Goal: Task Accomplishment & Management: Manage account settings

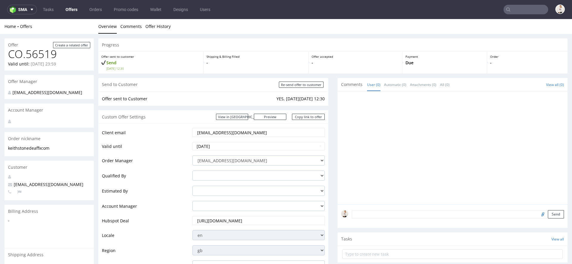
click at [70, 4] on nav "sma Tasks Offers Orders Promo codes Wallet Designs Users" at bounding box center [286, 9] width 572 height 19
click at [73, 10] on link "Offers" at bounding box center [71, 10] width 19 height 10
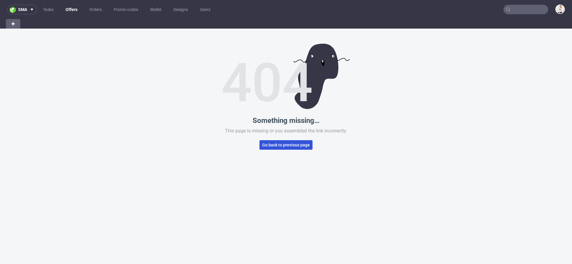
click at [304, 147] on span "Go back to previous page" at bounding box center [286, 145] width 48 height 4
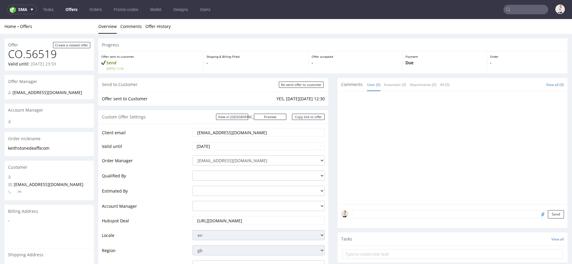
click at [72, 12] on link "Offers" at bounding box center [71, 10] width 19 height 10
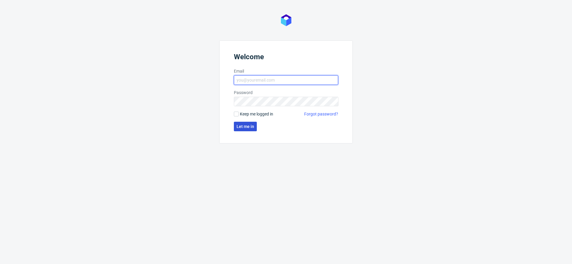
type input "[EMAIL_ADDRESS][DOMAIN_NAME]"
click at [238, 128] on span "Let me in" at bounding box center [246, 127] width 18 height 4
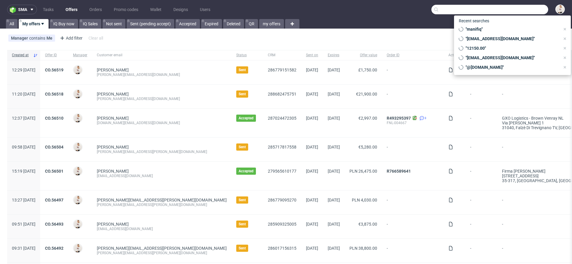
click at [514, 10] on input "text" at bounding box center [489, 10] width 117 height 10
paste input "[DOMAIN_NAME]"
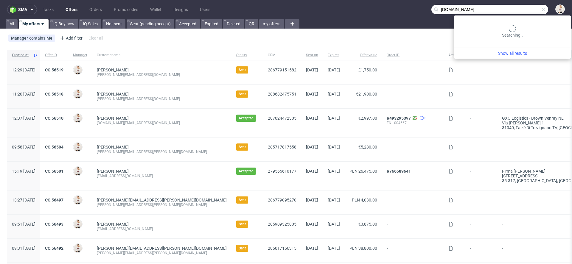
type input "[DOMAIN_NAME]"
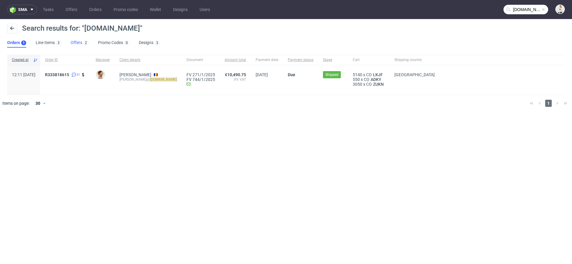
click at [77, 45] on link "Offers 2" at bounding box center [80, 43] width 18 height 10
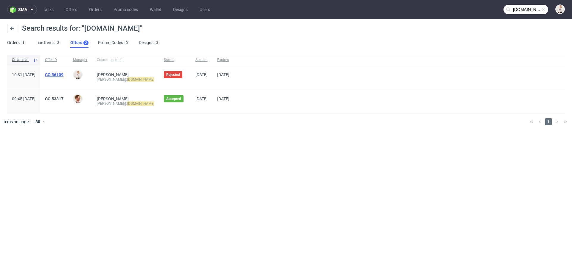
click at [63, 74] on link "CO.56109" at bounding box center [54, 74] width 18 height 5
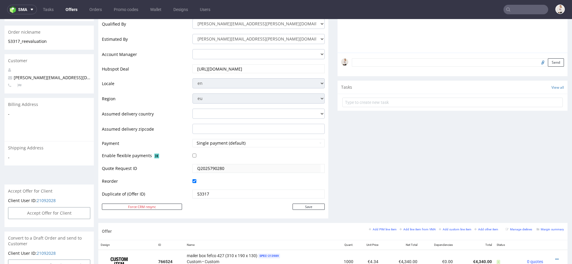
scroll to position [212, 0]
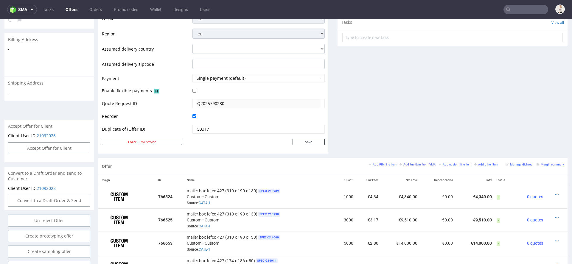
click at [411, 165] on small "Add line item from VMA" at bounding box center [417, 164] width 36 height 3
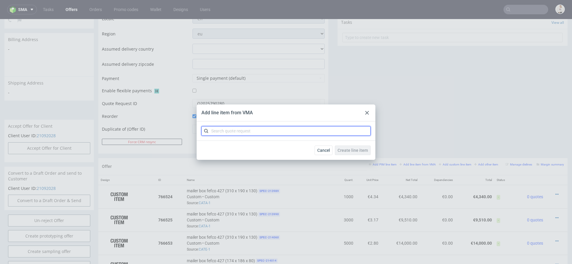
click at [239, 133] on input "text" at bounding box center [285, 131] width 169 height 10
paste input "CATE"
type input "CATE"
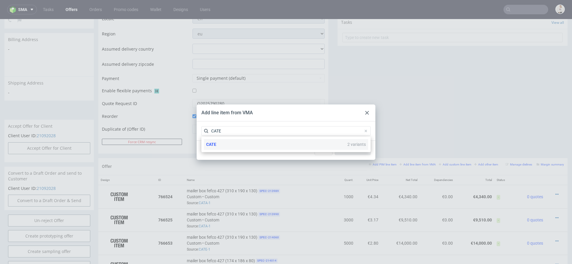
click at [255, 145] on div "CATE 2 variants" at bounding box center [286, 144] width 164 height 11
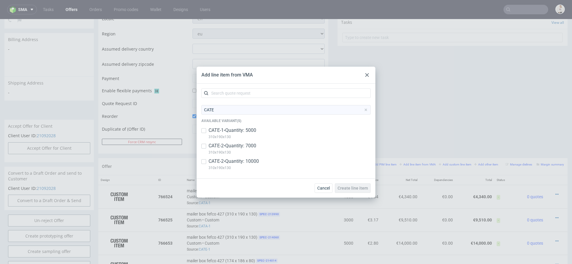
click at [247, 147] on p "CATE-2 • Quantity: 7000" at bounding box center [233, 146] width 48 height 7
checkbox input "true"
click at [247, 161] on p "CATE-2 • Quantity: 10000" at bounding box center [234, 161] width 50 height 7
checkbox input "true"
click at [351, 188] on span "Create line item" at bounding box center [352, 188] width 30 height 4
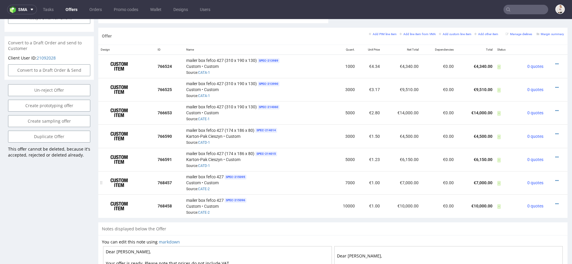
scroll to position [341, 0]
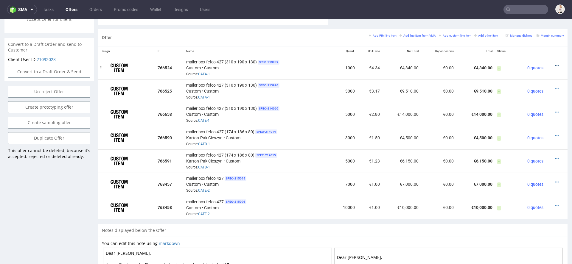
click at [555, 63] on icon at bounding box center [556, 65] width 3 height 4
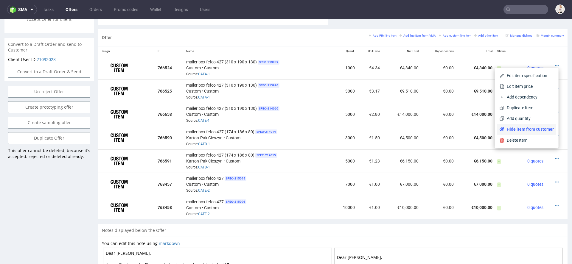
click at [519, 129] on span "Hide item from customer" at bounding box center [528, 129] width 49 height 6
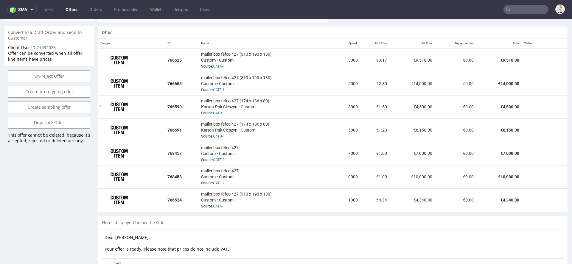
scroll to position [337, 0]
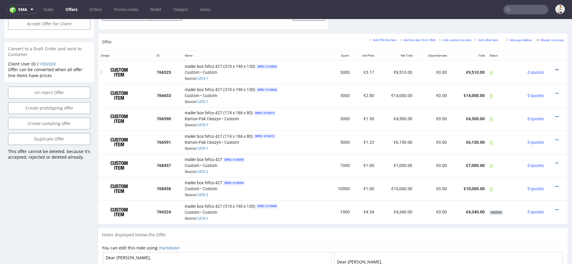
click at [555, 68] on icon at bounding box center [556, 70] width 3 height 4
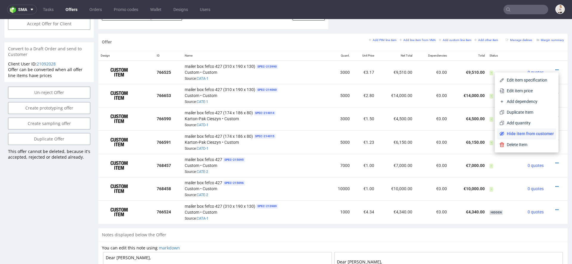
click at [526, 132] on span "Hide item from customer" at bounding box center [528, 134] width 49 height 6
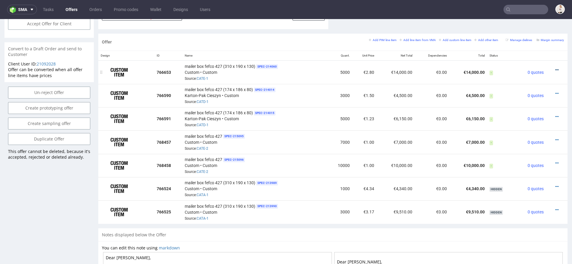
click at [555, 68] on icon at bounding box center [556, 70] width 3 height 4
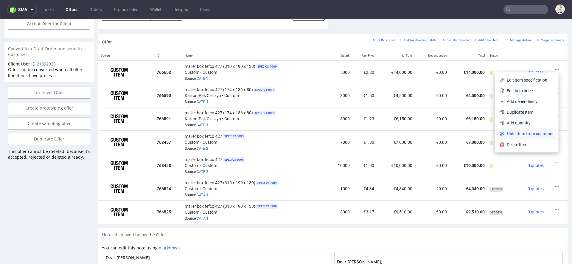
click at [521, 133] on span "Hide item from customer" at bounding box center [528, 134] width 49 height 6
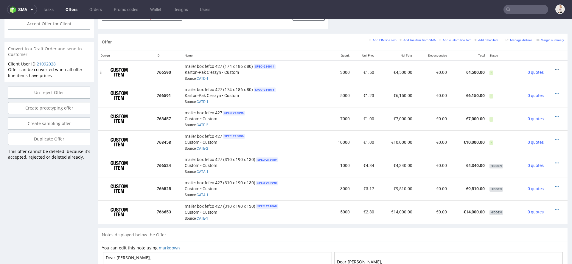
click at [555, 68] on icon at bounding box center [556, 70] width 3 height 4
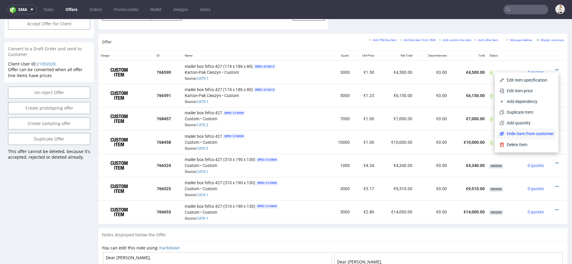
click at [530, 130] on li "Hide item from customer" at bounding box center [526, 133] width 59 height 11
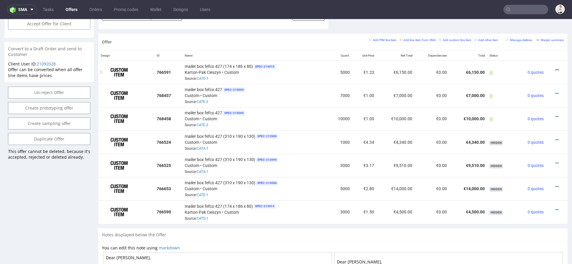
click at [555, 69] on icon at bounding box center [556, 70] width 3 height 4
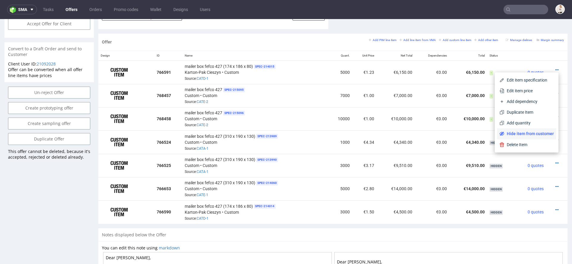
click at [527, 133] on span "Hide item from customer" at bounding box center [528, 134] width 49 height 6
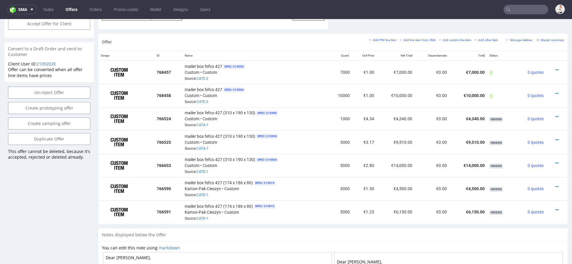
click at [514, 7] on input "text" at bounding box center [525, 10] width 45 height 10
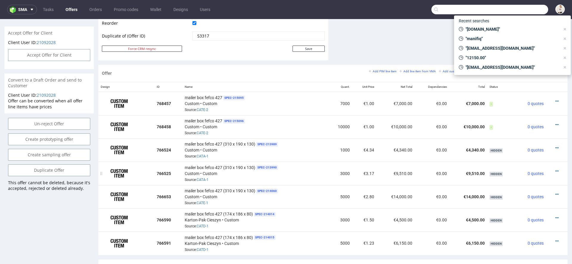
scroll to position [292, 0]
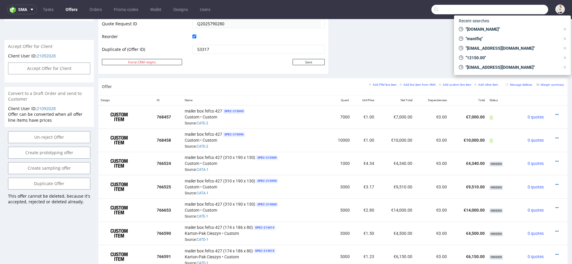
click at [555, 113] on icon at bounding box center [556, 115] width 3 height 4
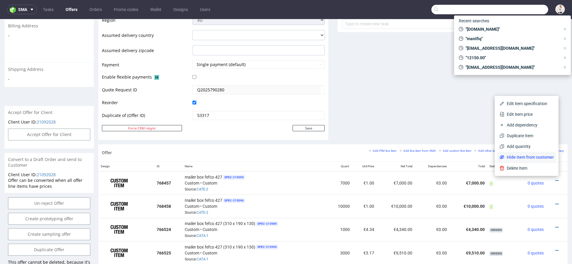
scroll to position [225, 0]
click at [522, 113] on span "Edit item price" at bounding box center [530, 115] width 48 height 6
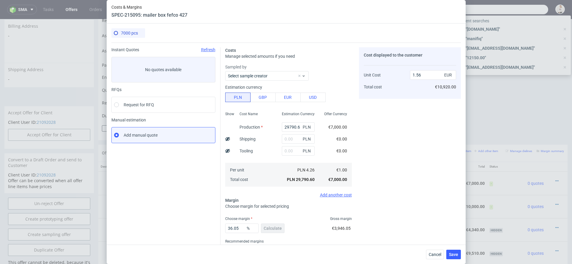
click at [386, 180] on div "Cost displayed to the customer Unit Cost Total cost 1.56 EUR €10,920.00" at bounding box center [410, 156] width 102 height 218
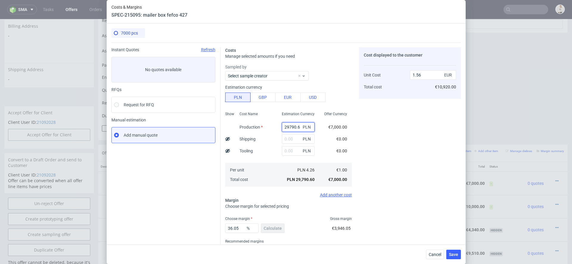
click at [290, 126] on input "29790.6" at bounding box center [298, 127] width 33 height 10
paste input "45030.00"
type input "45030"
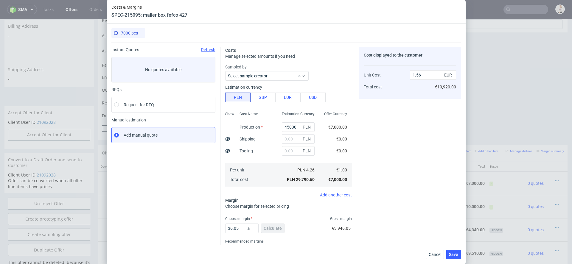
type input "2.36"
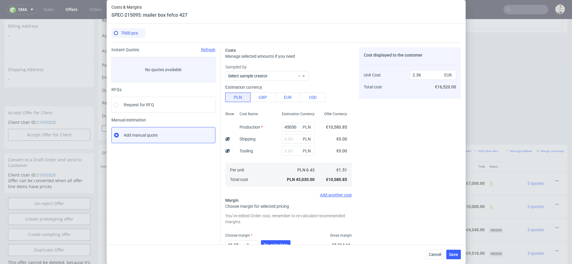
click at [340, 135] on div "€0.00" at bounding box center [342, 139] width 20 height 12
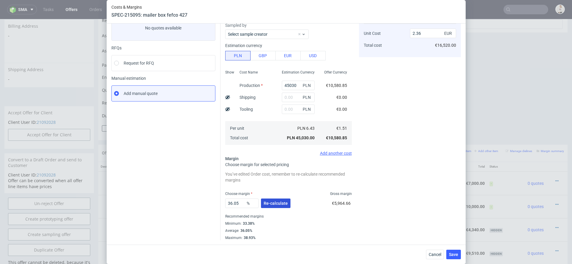
click at [280, 204] on span "Re-calculate" at bounding box center [276, 203] width 24 height 4
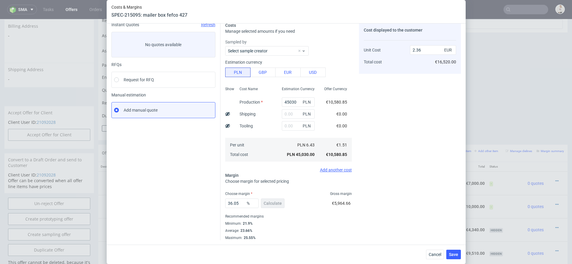
scroll to position [0, 0]
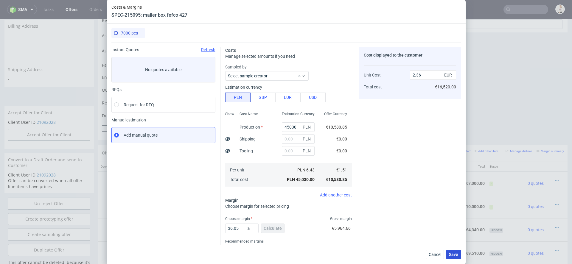
click at [457, 253] on span "Save" at bounding box center [453, 255] width 9 height 4
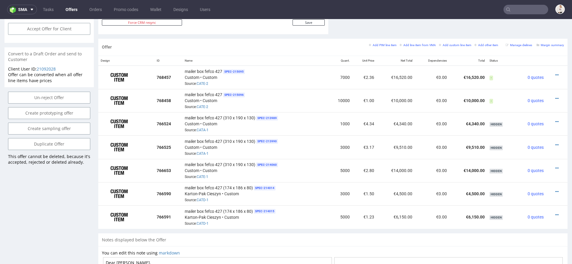
scroll to position [325, 0]
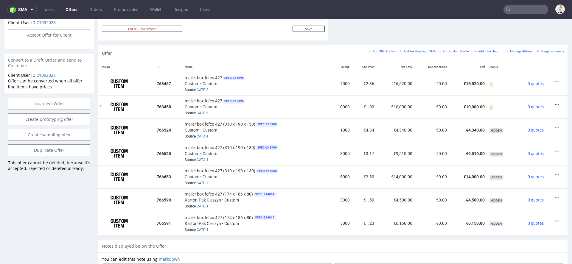
click at [555, 103] on icon at bounding box center [556, 105] width 3 height 4
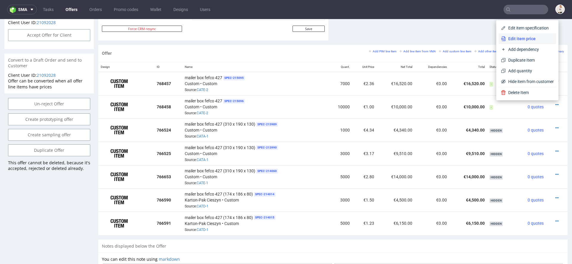
click at [527, 41] on span "Edit item price" at bounding box center [530, 39] width 48 height 6
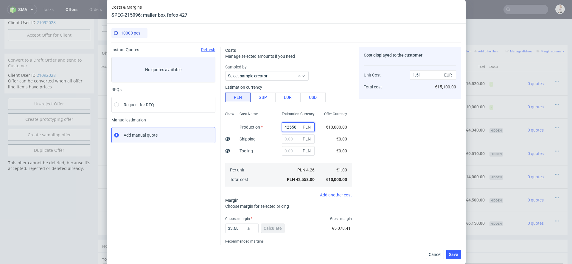
click at [295, 127] on input "42558" at bounding box center [298, 127] width 33 height 10
paste input "58860.00"
click at [364, 149] on div "Cost displayed to the customer Unit Cost Total cost 1.51 EUR €15,100.00" at bounding box center [410, 156] width 102 height 218
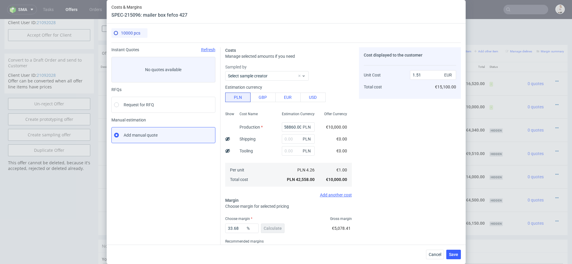
type input "58860"
type input "2.09"
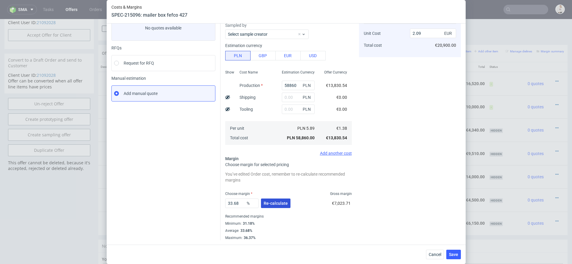
click at [273, 200] on button "Re-calculate" at bounding box center [275, 204] width 29 height 10
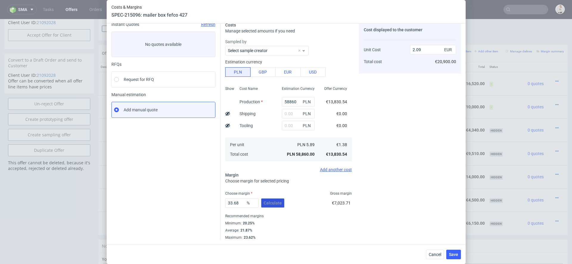
scroll to position [25, 0]
click at [451, 253] on span "Save" at bounding box center [453, 255] width 9 height 4
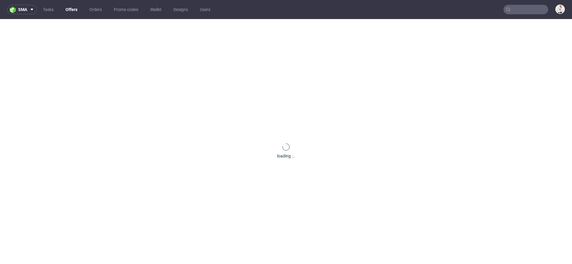
scroll to position [32, 0]
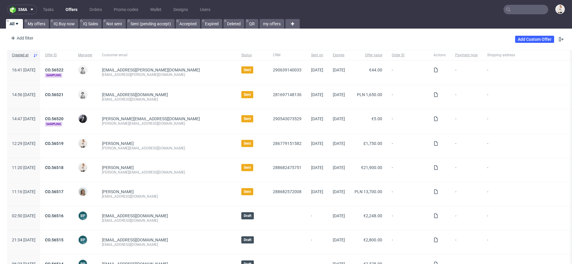
click at [516, 10] on input "text" at bounding box center [525, 10] width 45 height 10
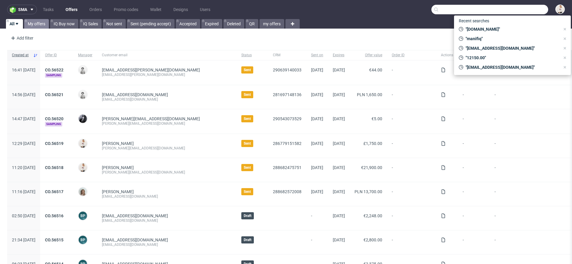
click at [26, 22] on icon at bounding box center [26, 20] width 2 height 5
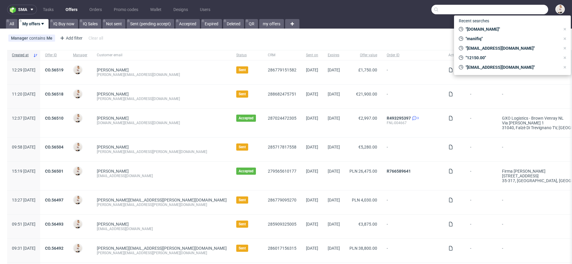
click at [155, 77] on div "[PERSON_NAME][EMAIL_ADDRESS][DOMAIN_NAME]" at bounding box center [162, 74] width 130 height 5
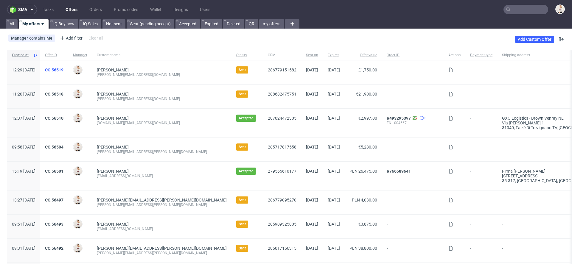
click at [63, 70] on link "CO.56519" at bounding box center [54, 70] width 18 height 5
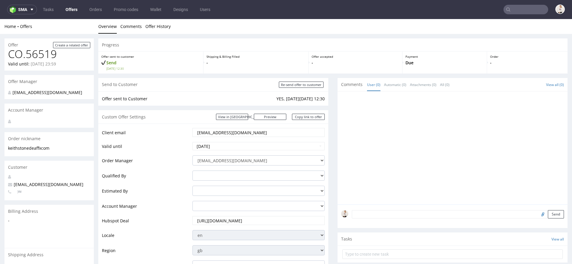
drag, startPoint x: 251, startPoint y: 132, endPoint x: 206, endPoint y: 134, distance: 44.2
click at [206, 134] on input "luke@stonedeaffx.com" at bounding box center [259, 132] width 124 height 8
click at [525, 5] on input "text" at bounding box center [525, 10] width 45 height 10
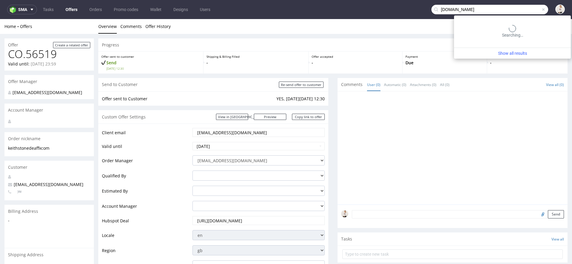
type input "stonedeaffx.com"
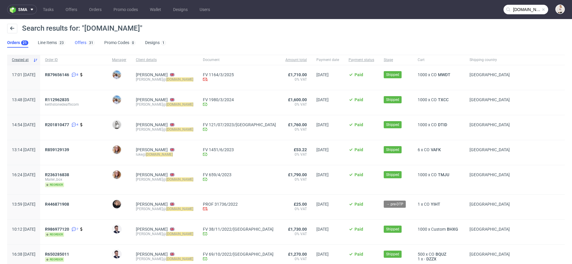
click at [81, 44] on link "Offers 31" at bounding box center [85, 43] width 20 height 10
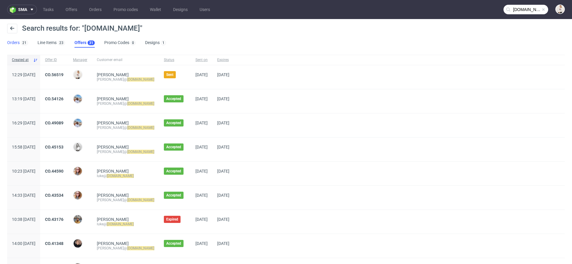
click at [18, 41] on link "Orders 21" at bounding box center [17, 43] width 21 height 10
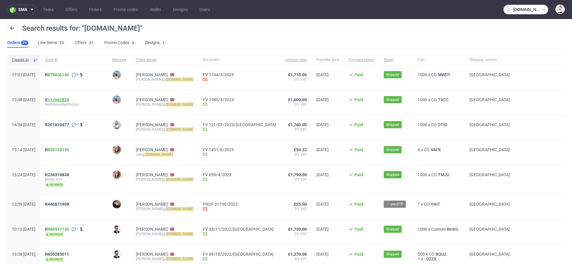
click at [64, 100] on span "R 112962835" at bounding box center [57, 99] width 24 height 5
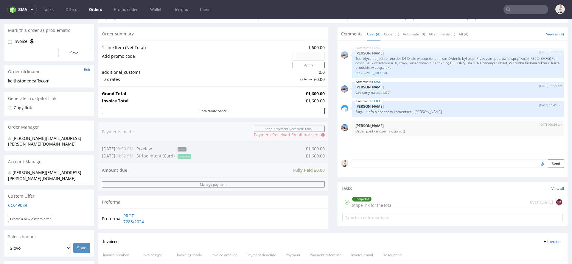
scroll to position [47, 0]
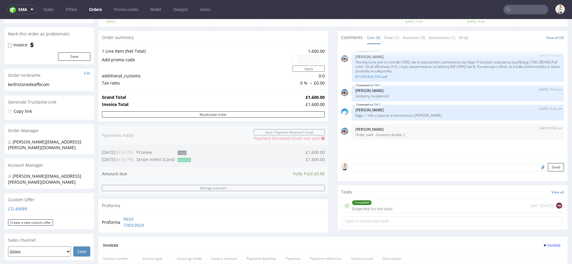
type input "stonedeaffx.com"
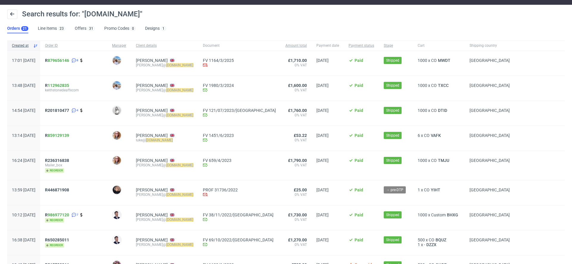
scroll to position [15, 0]
click at [64, 136] on span "R 859129139" at bounding box center [57, 135] width 24 height 5
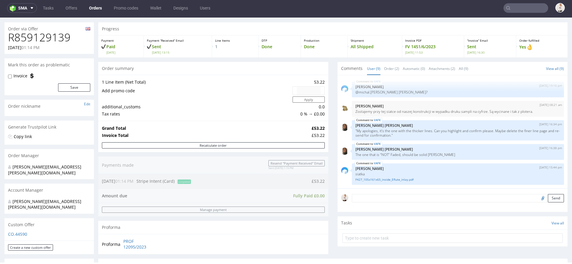
scroll to position [15, 0]
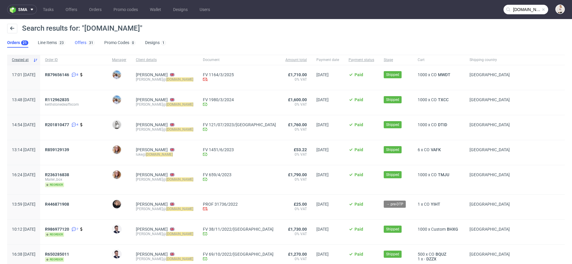
click at [79, 44] on link "Offers 31" at bounding box center [85, 43] width 20 height 10
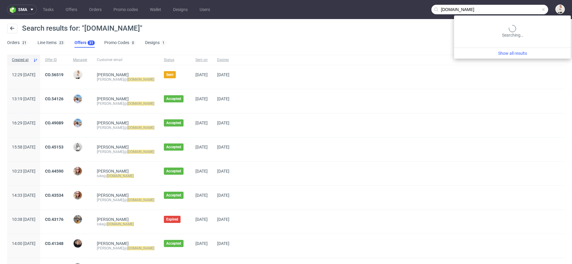
click at [517, 10] on input "stonedeaffx.com" at bounding box center [489, 10] width 117 height 10
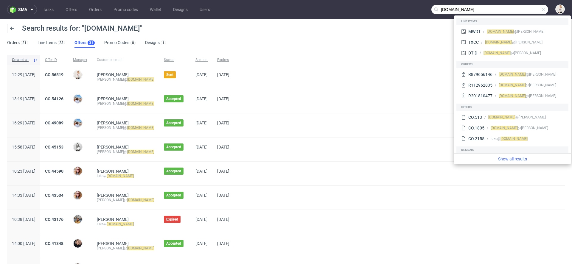
click at [514, 11] on input "stonedeaffx.com" at bounding box center [489, 10] width 117 height 10
paste input "Adams Packaging"
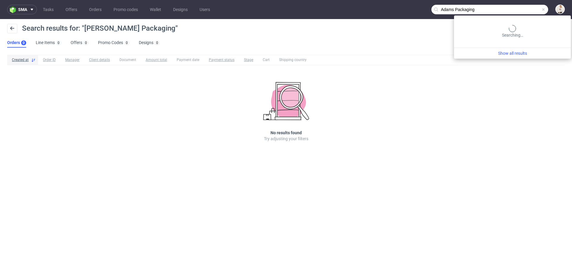
click at [528, 6] on input "Adams Packaging" at bounding box center [489, 10] width 117 height 10
paste input "arsdigitalis.io"
type input "arsdigitalis.io"
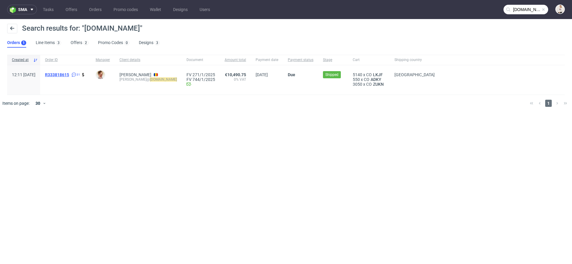
click at [69, 72] on span "R333818615" at bounding box center [57, 74] width 24 height 5
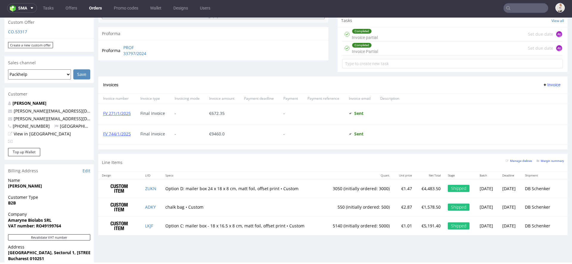
scroll to position [310, 0]
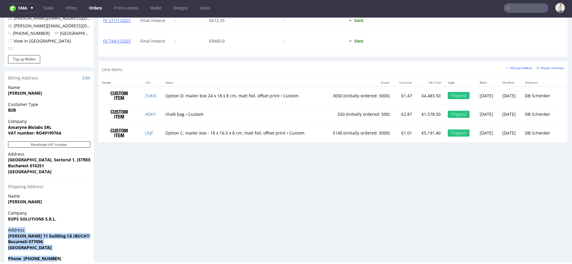
drag, startPoint x: 66, startPoint y: 249, endPoint x: 2, endPoint y: 220, distance: 70.3
copy section "Address Adriana 11 building C6 (BUCH11) CTPark, Dragomirești-Deal, Ilfov Bucure…"
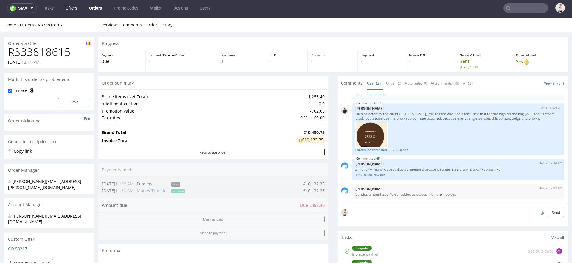
click at [64, 9] on link "Offers" at bounding box center [71, 8] width 19 height 10
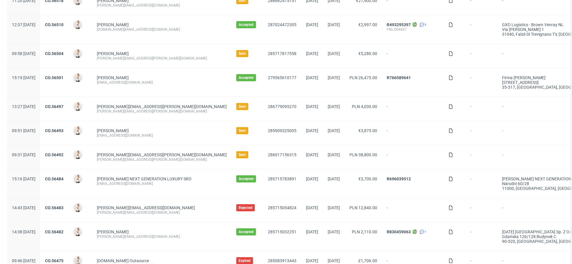
scroll to position [81, 0]
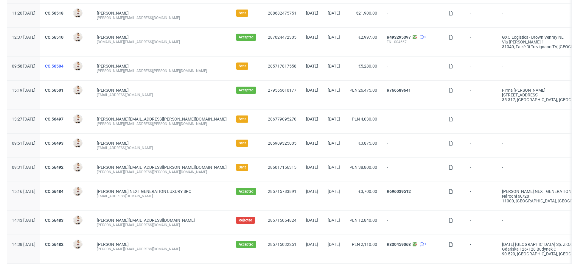
click at [63, 66] on link "CO.56504" at bounding box center [54, 66] width 18 height 5
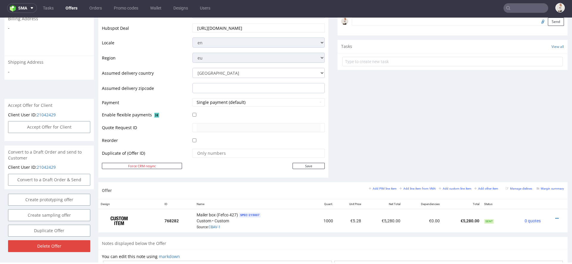
scroll to position [267, 0]
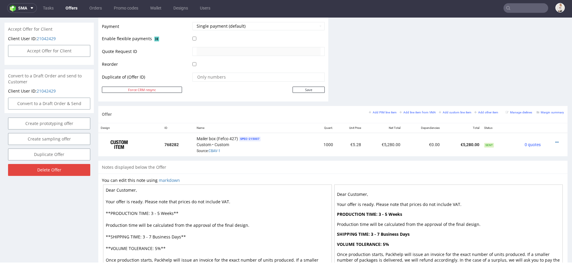
click at [414, 112] on small "Add line item from VMA" at bounding box center [417, 112] width 36 height 3
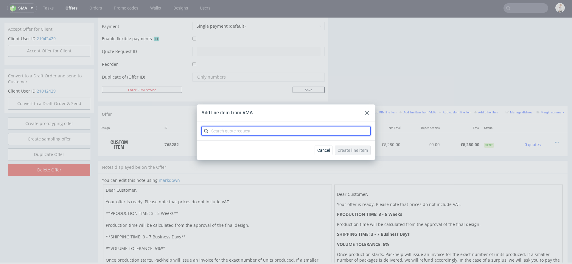
click at [264, 132] on input "text" at bounding box center [285, 131] width 169 height 10
paste input "CBBJ"
type input "CBBJ"
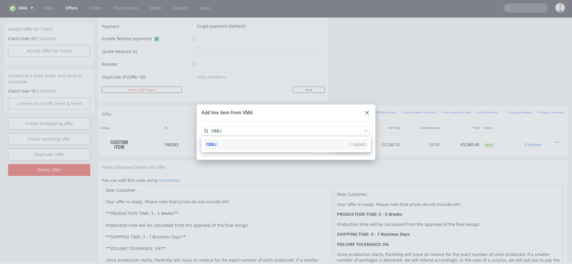
click at [333, 148] on div "CBBJ 1 variant" at bounding box center [286, 144] width 164 height 11
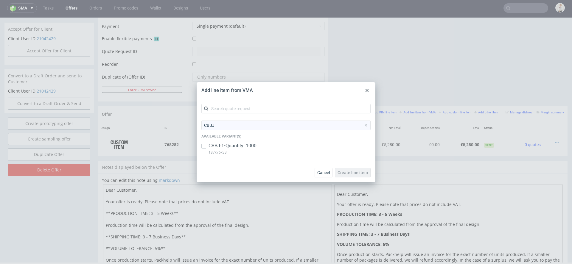
click at [333, 148] on div "CBBJ-1 • Quantity: 1000 187x76x33" at bounding box center [285, 150] width 169 height 15
checkbox input "true"
click at [363, 172] on span "Create line item" at bounding box center [352, 173] width 30 height 4
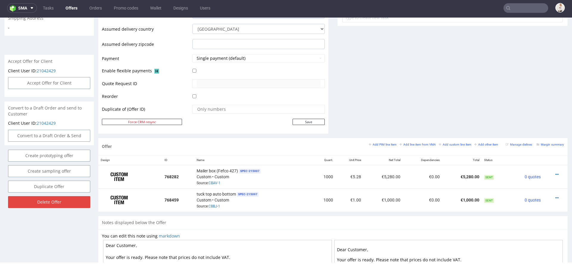
scroll to position [278, 0]
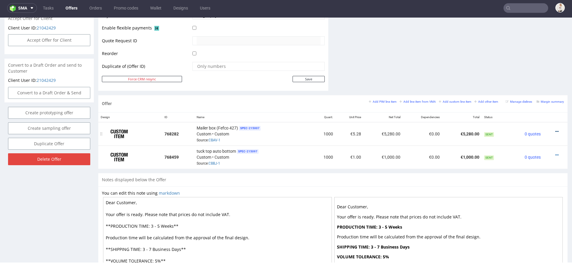
click at [555, 130] on icon at bounding box center [556, 132] width 3 height 4
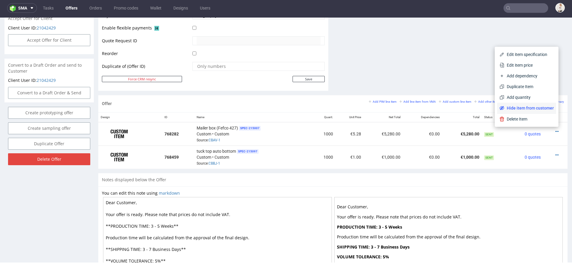
click at [527, 108] on span "Hide item from customer" at bounding box center [528, 108] width 49 height 6
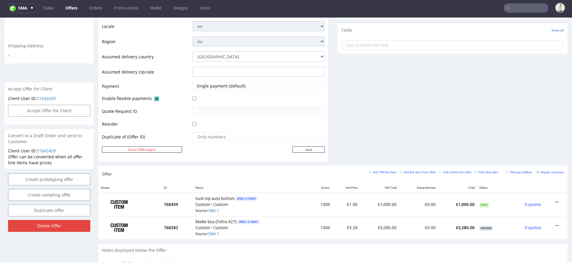
scroll to position [278, 0]
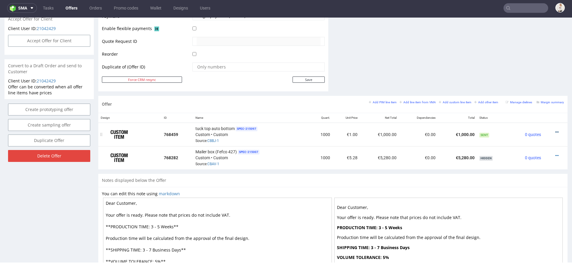
click at [555, 130] on icon at bounding box center [556, 132] width 3 height 4
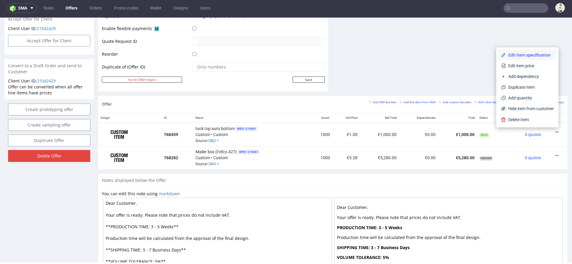
click at [532, 60] on li "Edit item specification" at bounding box center [527, 55] width 57 height 11
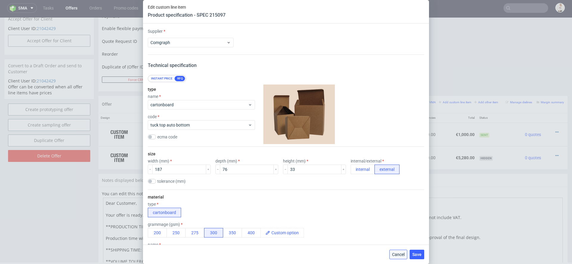
click at [393, 253] on span "Cancel" at bounding box center [398, 255] width 13 height 4
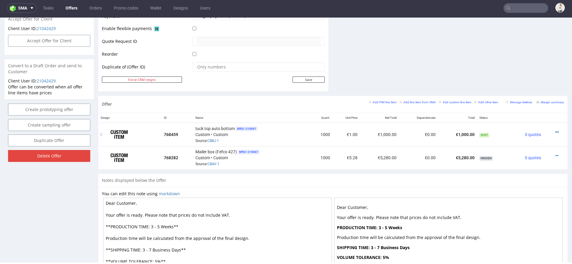
click at [555, 131] on icon at bounding box center [556, 132] width 3 height 4
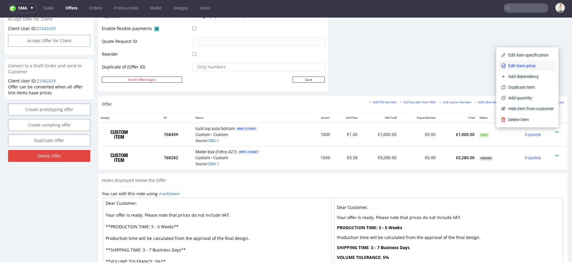
click at [518, 66] on span "Edit item price" at bounding box center [530, 66] width 48 height 6
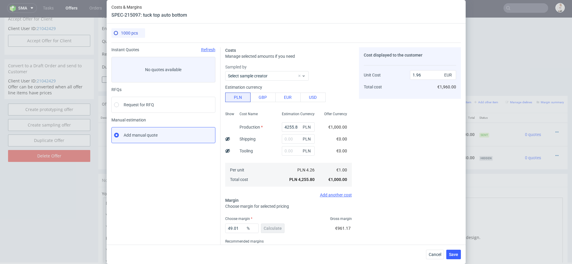
click at [297, 133] on div "PLN" at bounding box center [298, 139] width 42 height 12
click at [291, 128] on input "4255.8" at bounding box center [298, 127] width 33 height 10
paste input "1650"
type input "1650"
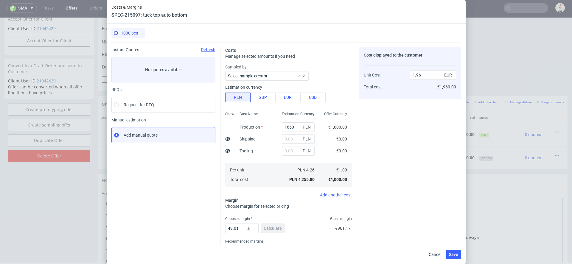
click at [375, 144] on div "Cost displayed to the customer Unit Cost Total cost 1.96 EUR €1,960.00" at bounding box center [410, 156] width 102 height 218
type input "0.76"
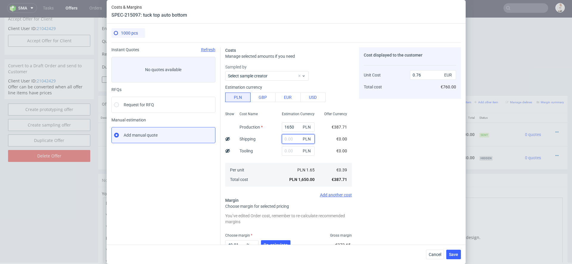
click at [295, 141] on input "text" at bounding box center [298, 139] width 33 height 10
type input "170"
type input "0.84"
type input "170"
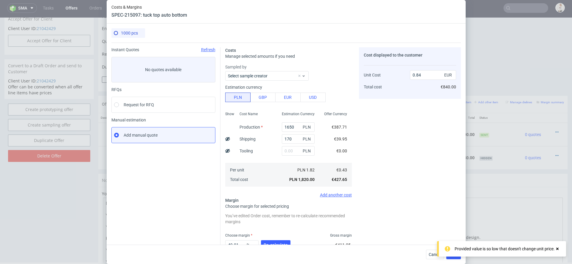
click at [385, 118] on div "Cost displayed to the customer Unit Cost Total cost 0.84 EUR €840.00" at bounding box center [410, 164] width 102 height 235
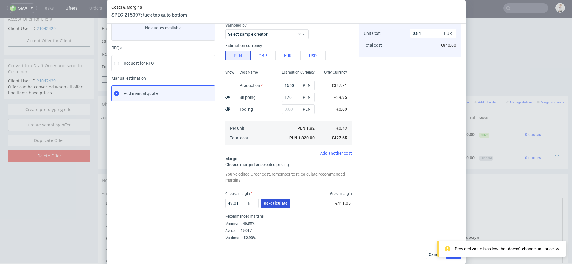
click at [286, 200] on button "Re-calculate" at bounding box center [275, 204] width 29 height 10
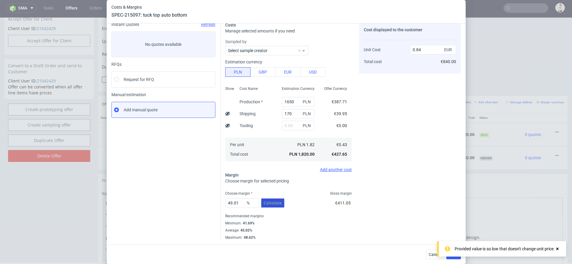
scroll to position [25, 0]
drag, startPoint x: 241, startPoint y: 205, endPoint x: 166, endPoint y: 200, distance: 74.6
click at [166, 200] on div "Instant Quotes Refresh No quotes available RFQs Request for RFQ Manual estimati…" at bounding box center [285, 129] width 349 height 223
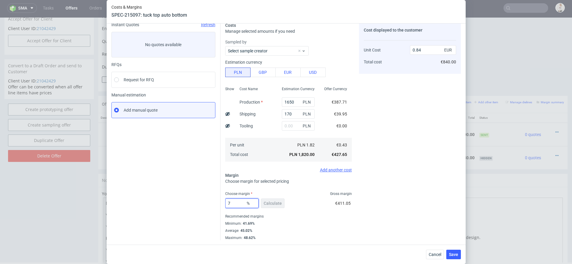
type input "70"
type input "1.43"
type input "70"
click at [309, 219] on div "Recommended margins" at bounding box center [288, 216] width 127 height 7
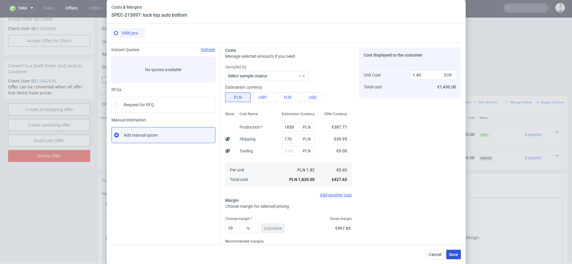
click at [454, 259] on button "Save" at bounding box center [453, 255] width 15 height 10
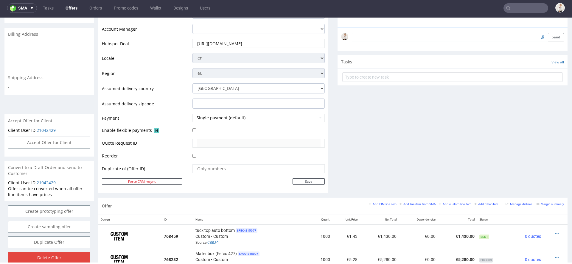
scroll to position [338, 0]
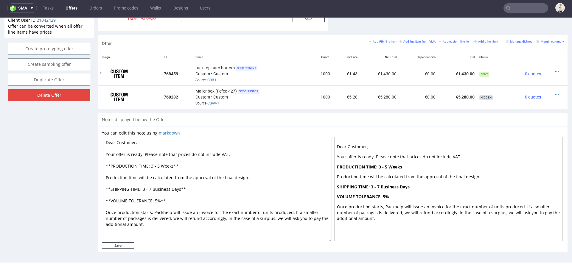
click at [546, 71] on div at bounding box center [554, 72] width 16 height 6
click at [555, 69] on icon at bounding box center [556, 71] width 3 height 4
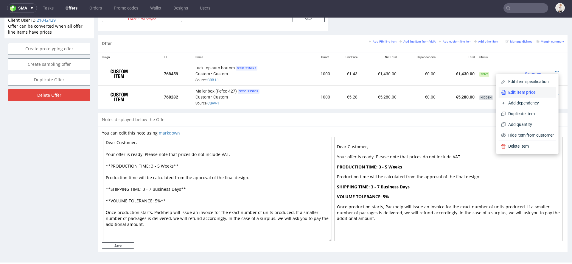
click at [527, 93] on span "Edit item price" at bounding box center [530, 92] width 48 height 6
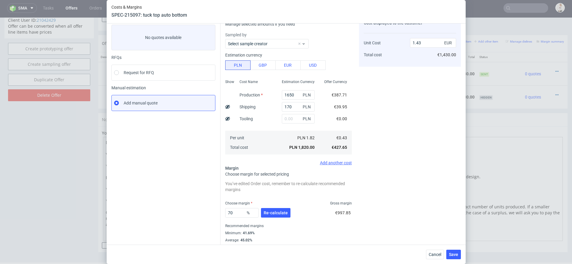
scroll to position [42, 0]
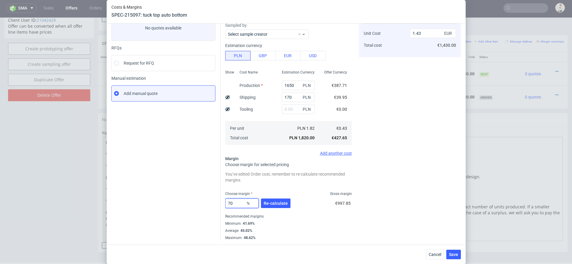
drag, startPoint x: 242, startPoint y: 201, endPoint x: 183, endPoint y: 201, distance: 59.6
click at [183, 201] on div "Instant Quotes Refresh No quotes available RFQs Request for RFQ Manual estimati…" at bounding box center [285, 120] width 349 height 239
type input "60"
type input "1.07"
type input "60"
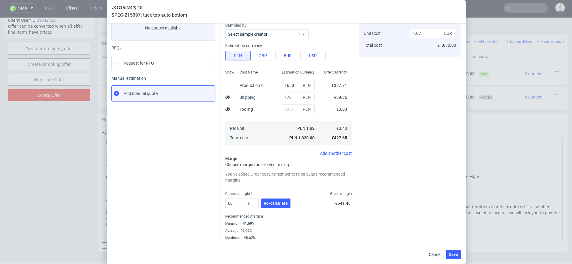
click at [289, 195] on div "Choose margin Gross margin" at bounding box center [288, 194] width 127 height 5
click at [283, 204] on span "Re-calculate" at bounding box center [276, 203] width 24 height 4
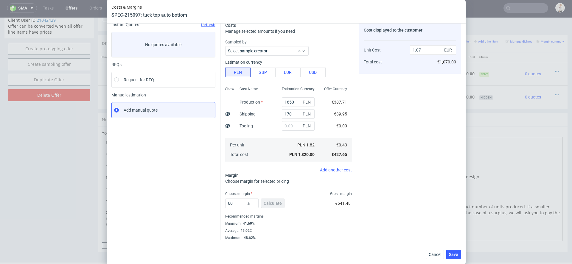
scroll to position [0, 0]
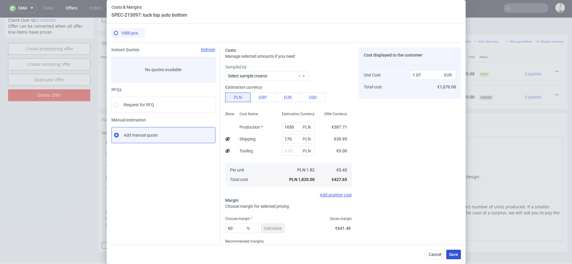
click at [454, 253] on span "Save" at bounding box center [453, 255] width 9 height 4
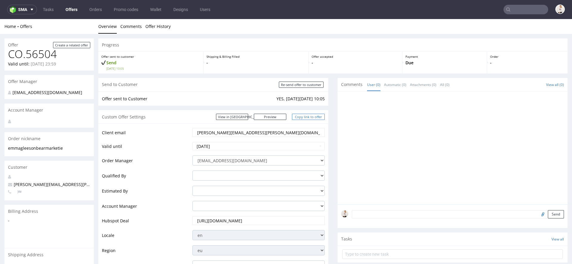
click at [306, 118] on link "Copy link to offer" at bounding box center [308, 117] width 33 height 6
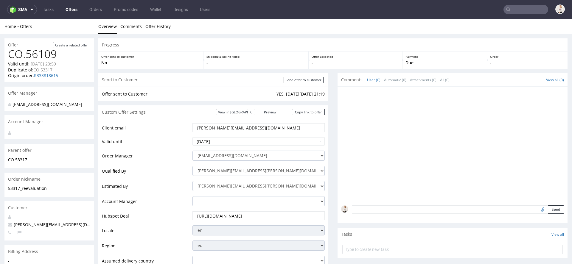
scroll to position [348, 0]
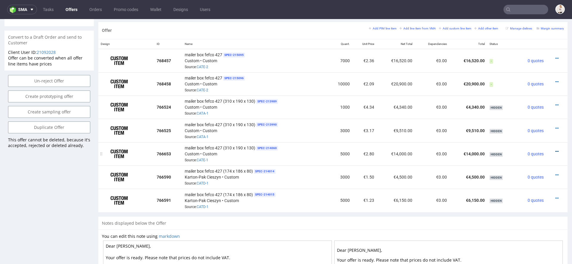
click at [555, 150] on icon at bounding box center [556, 152] width 3 height 4
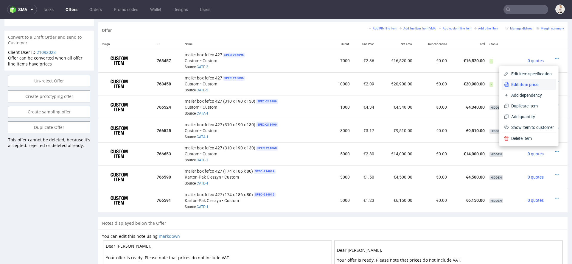
click at [529, 83] on span "Edit item price" at bounding box center [531, 85] width 45 height 6
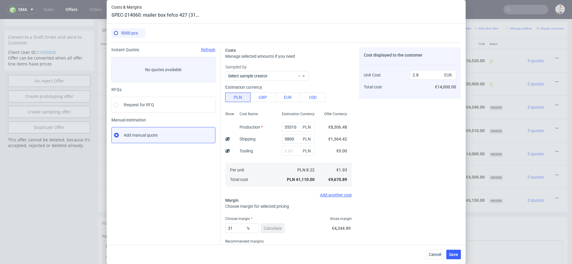
scroll to position [25, 0]
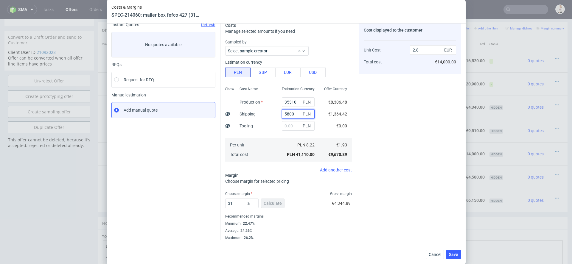
drag, startPoint x: 297, startPoint y: 116, endPoint x: 270, endPoint y: 116, distance: 27.1
click at [270, 116] on div "Show Cost Name Production Shipping Tooling Per unit Total cost Estimation Curre…" at bounding box center [288, 123] width 127 height 79
click at [435, 254] on span "Cancel" at bounding box center [435, 255] width 13 height 4
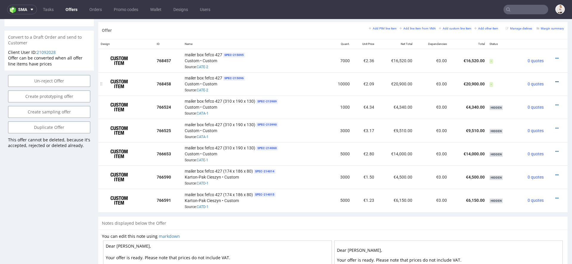
click at [555, 80] on icon at bounding box center [556, 82] width 3 height 4
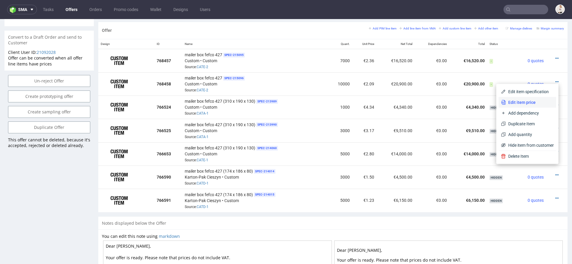
click at [516, 103] on span "Edit item price" at bounding box center [530, 102] width 48 height 6
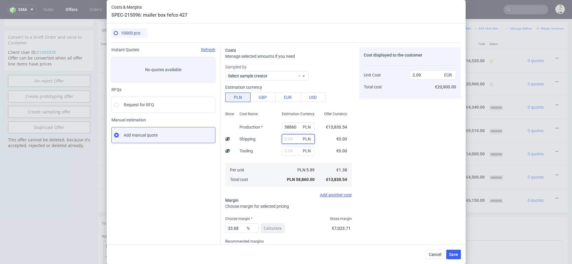
click at [293, 135] on input "text" at bounding box center [298, 139] width 33 height 10
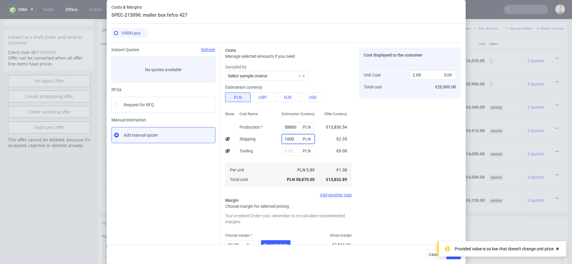
type input "10000"
type input "2.43"
type input "10000"
click at [387, 155] on div "Cost displayed to the customer Unit Cost Total cost 2.43 EUR €24,300.00" at bounding box center [410, 164] width 102 height 235
click at [283, 241] on button "Re-calculate" at bounding box center [275, 245] width 29 height 10
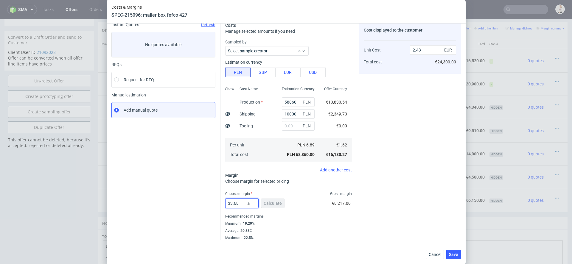
drag, startPoint x: 240, startPoint y: 203, endPoint x: 199, endPoint y: 203, distance: 40.5
click at [199, 203] on div "Instant Quotes Refresh No quotes available RFQs Request for RFQ Manual estimati…" at bounding box center [285, 129] width 349 height 223
click at [466, 216] on div "Costs & Margins SPEC-215096: mailer box fefco 427 10000 pcs Instant Quotes Refr…" at bounding box center [286, 132] width 572 height 264
click at [456, 256] on span "Save" at bounding box center [453, 255] width 9 height 4
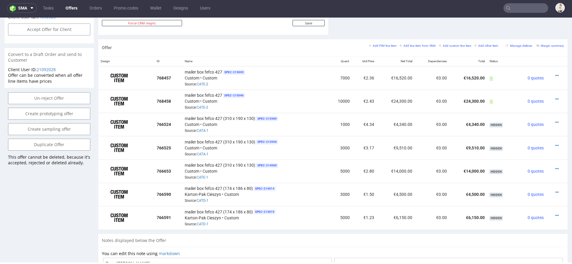
scroll to position [329, 0]
click at [555, 74] on icon at bounding box center [556, 76] width 3 height 4
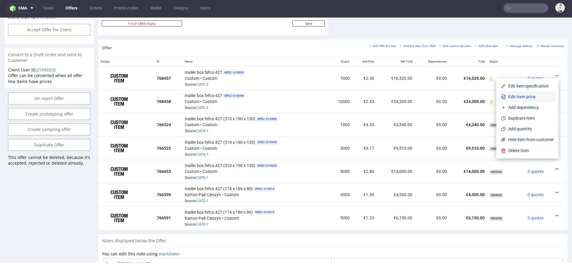
click at [529, 94] on span "Edit item price" at bounding box center [530, 97] width 48 height 6
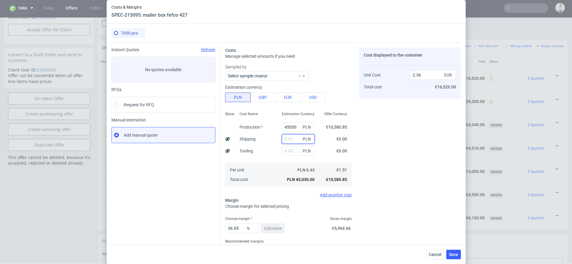
click at [291, 139] on input "text" at bounding box center [298, 139] width 33 height 10
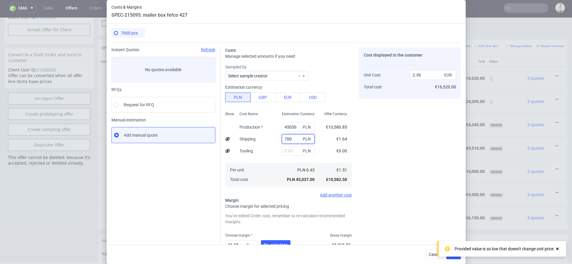
type input "7000"
type input "2.73"
type input "7000"
click at [374, 165] on div "Cost displayed to the customer Unit Cost Total cost 2.73 EUR €19,110.00" at bounding box center [410, 164] width 102 height 235
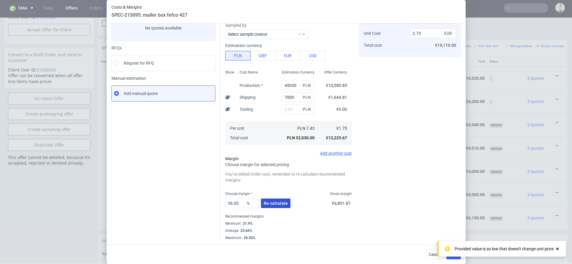
click at [266, 206] on button "Re-calculate" at bounding box center [275, 204] width 29 height 10
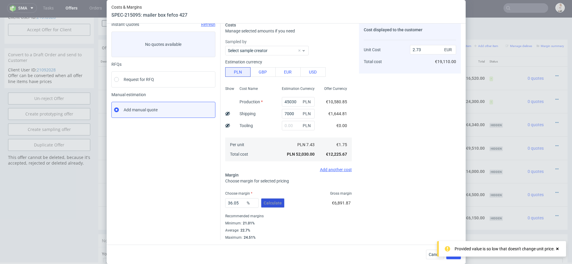
scroll to position [25, 0]
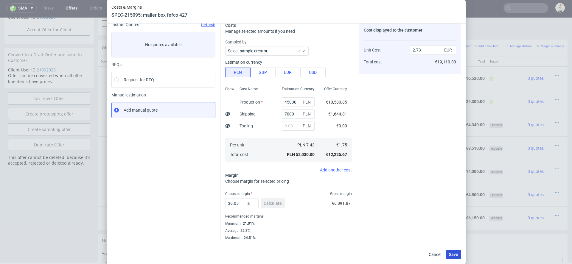
click at [454, 253] on span "Save" at bounding box center [453, 255] width 9 height 4
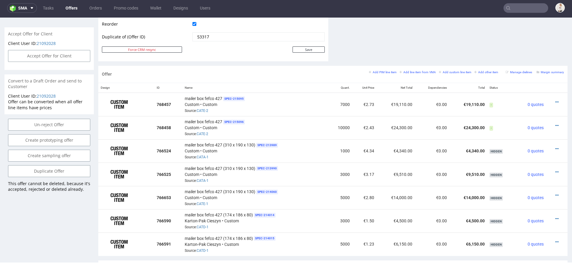
scroll to position [0, 0]
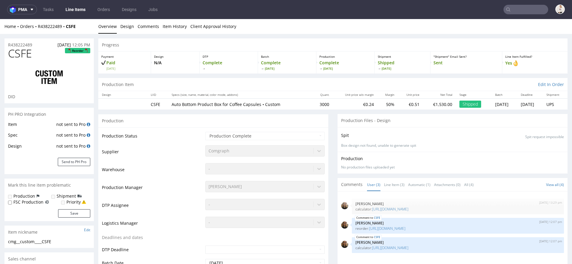
select select "done"
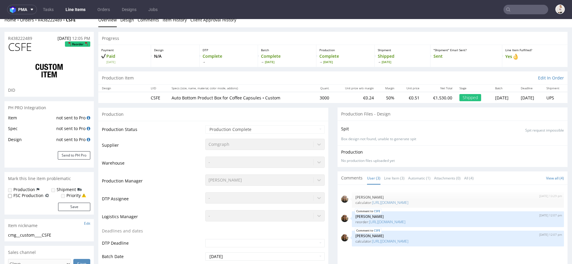
scroll to position [7, 0]
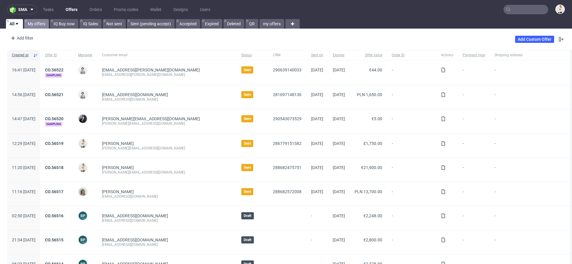
click at [43, 25] on link "My offers" at bounding box center [36, 24] width 25 height 10
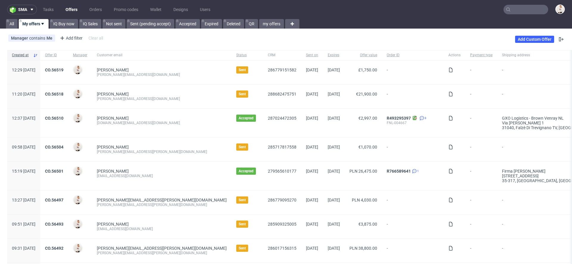
click at [63, 97] on span "CO.56518" at bounding box center [54, 97] width 18 height 10
click at [63, 95] on link "CO.56518" at bounding box center [54, 94] width 18 height 5
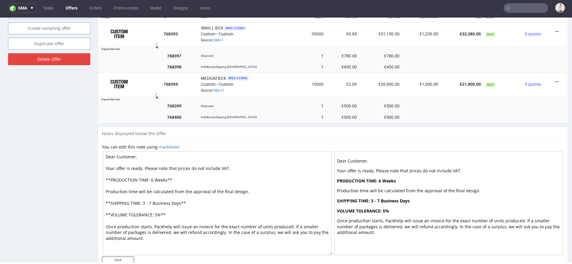
scroll to position [352, 0]
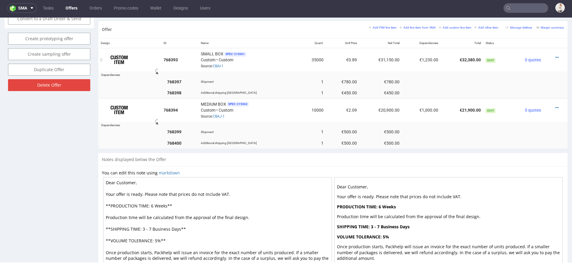
click at [548, 55] on div at bounding box center [554, 58] width 16 height 6
click at [553, 55] on div at bounding box center [554, 58] width 16 height 6
click at [555, 55] on icon at bounding box center [556, 57] width 3 height 4
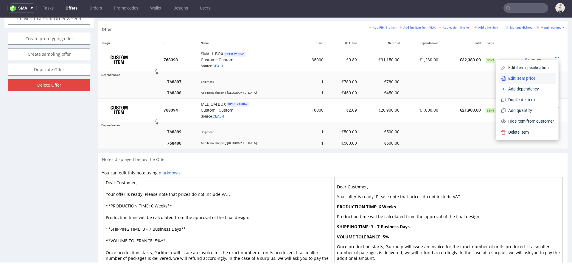
click at [521, 81] on span "Edit item price" at bounding box center [530, 78] width 48 height 6
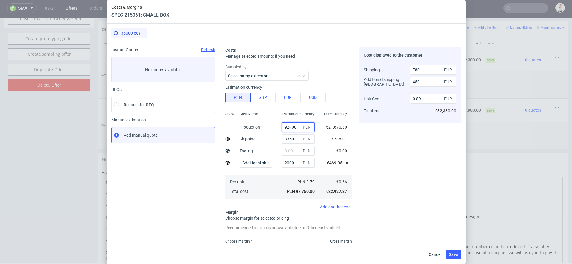
drag, startPoint x: 298, startPoint y: 127, endPoint x: 236, endPoint y: 114, distance: 63.7
click at [236, 114] on div "Show Cost Name Production Shipping Tooling Additional shipping UK Per unit Tota…" at bounding box center [288, 154] width 127 height 91
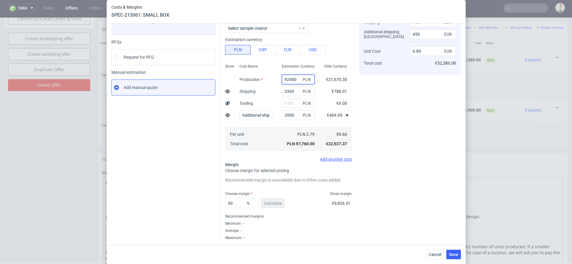
scroll to position [0, 0]
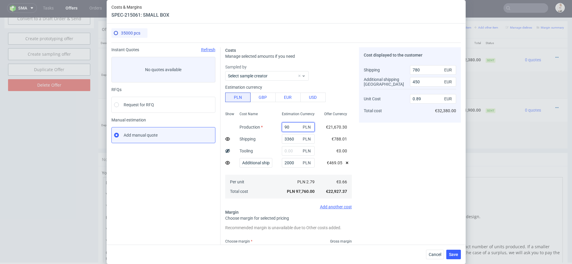
type input "903"
type input "0.01"
type input "90300"
type input "0.87"
type input "90300"
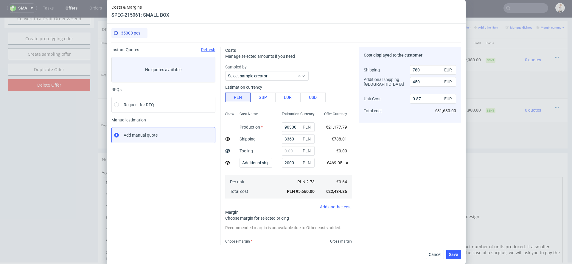
click at [425, 198] on div "Cost displayed to the customer Shipping Additional shipping UK Unit Cost Total …" at bounding box center [410, 167] width 102 height 241
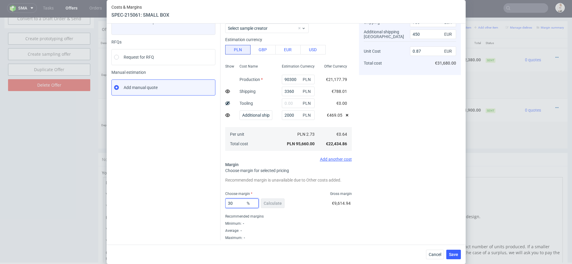
click at [235, 205] on input "30" at bounding box center [241, 204] width 33 height 10
type input "31"
type input "0.88"
click at [375, 172] on div "Cost displayed to the customer Shipping Additional shipping UK Unit Cost Total …" at bounding box center [410, 120] width 102 height 241
click at [241, 201] on input "31" at bounding box center [241, 204] width 33 height 10
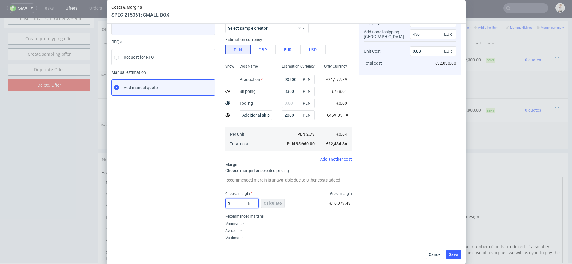
type input "30"
type input "0.87"
type input "31"
type input "0.88"
type input "32"
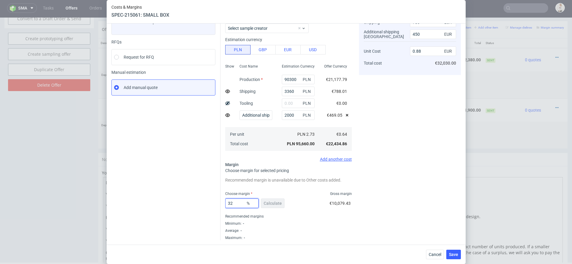
type input "0.9"
type input "32"
click at [353, 176] on div "Costs Manage selected amounts if you need Sampled by Select sample creator Esti…" at bounding box center [340, 117] width 240 height 245
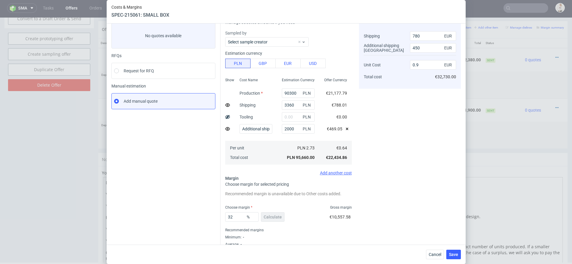
scroll to position [35, 0]
click at [437, 253] on span "Cancel" at bounding box center [435, 255] width 13 height 4
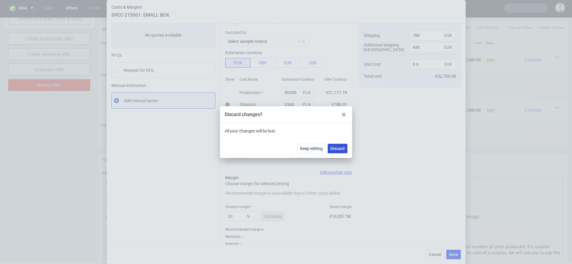
click at [337, 150] on span "Discard" at bounding box center [337, 149] width 14 height 4
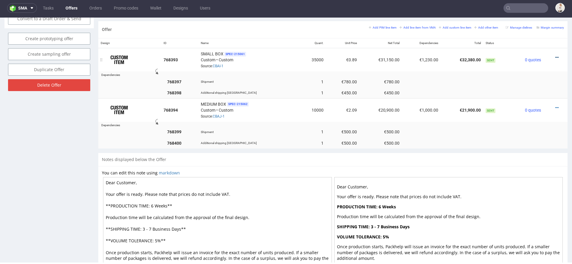
click at [555, 55] on icon at bounding box center [556, 57] width 3 height 4
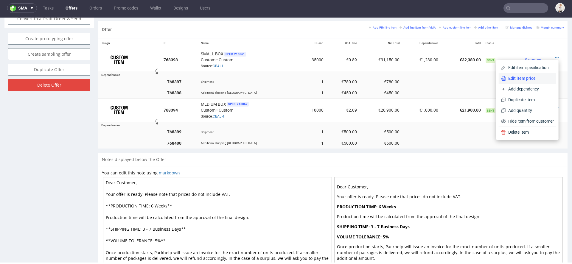
click at [522, 79] on span "Edit item price" at bounding box center [530, 78] width 48 height 6
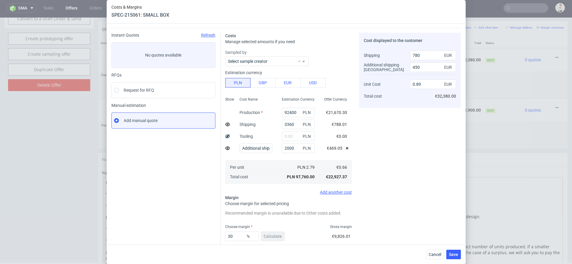
scroll to position [17, 0]
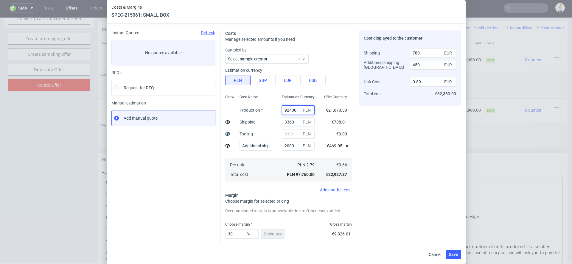
click at [293, 110] on input "92400" at bounding box center [298, 110] width 33 height 10
paste input "1/2 upfront and 1/2 when ready to ship?"
type input "1/2 upfront and 1/2 when ready to ship?"
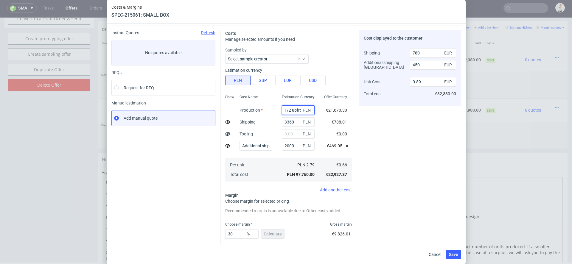
scroll to position [0, 57]
type input "0.01"
type input "90300"
type input "0.87"
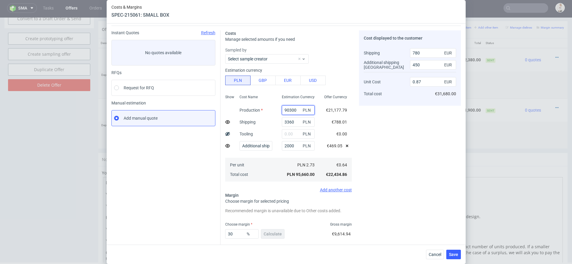
type input "90300"
click at [307, 115] on div "90300 PLN" at bounding box center [298, 110] width 42 height 12
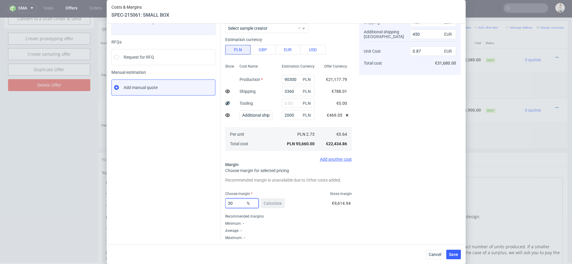
click at [237, 203] on input "30" at bounding box center [241, 204] width 33 height 10
type input "3"
type input "0.61"
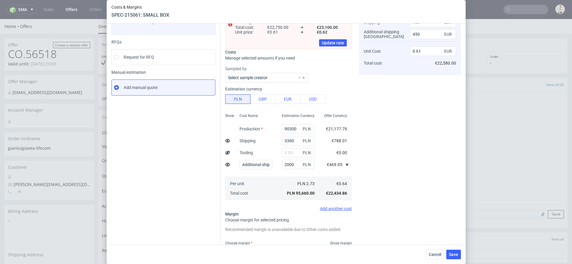
scroll to position [97, 0]
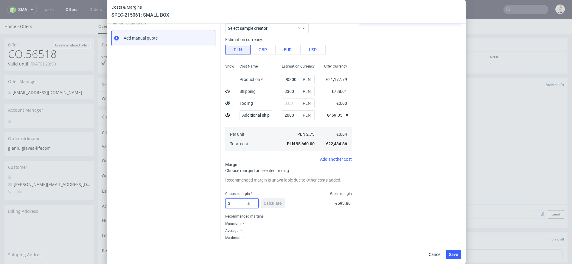
click at [234, 204] on input "3" at bounding box center [241, 204] width 33 height 10
type input "32"
type input "0.9"
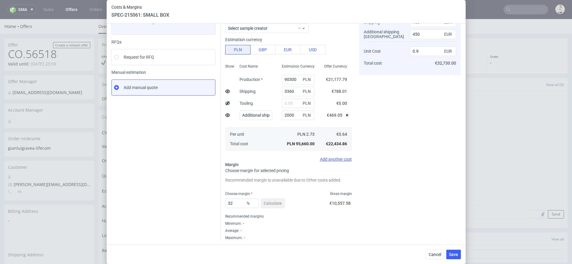
click at [330, 210] on div "€10,557.58" at bounding box center [340, 204] width 22 height 17
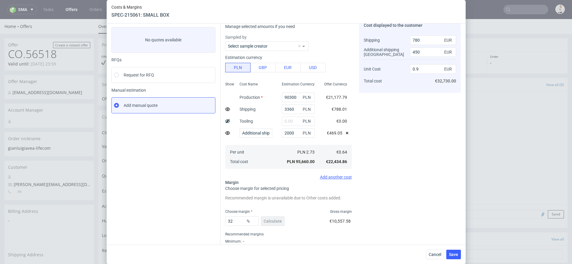
scroll to position [33, 0]
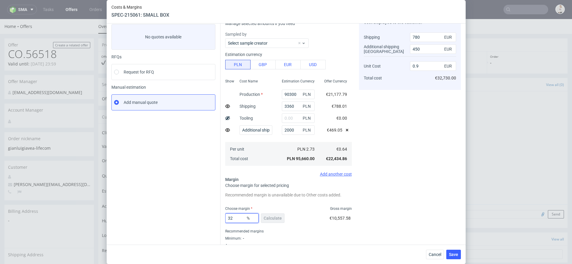
click at [240, 220] on input "32" at bounding box center [241, 219] width 33 height 10
type input "31"
type input "0.88"
type input "31.8"
type input "0.89"
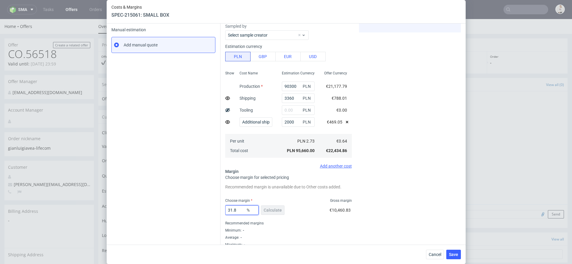
scroll to position [91, 0]
type input "31.8"
click at [399, 197] on div "Cost displayed to the customer Shipping Additional shipping UK Unit Cost Total …" at bounding box center [410, 101] width 102 height 290
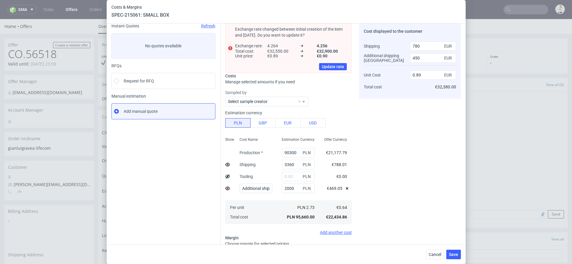
scroll to position [21, 0]
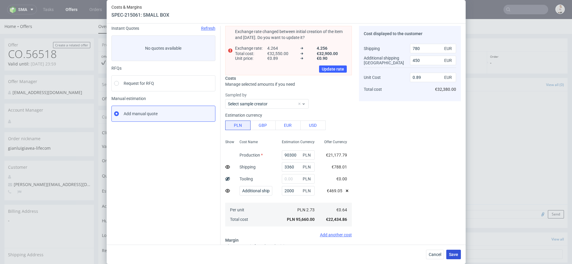
click at [455, 253] on span "Save" at bounding box center [453, 255] width 9 height 4
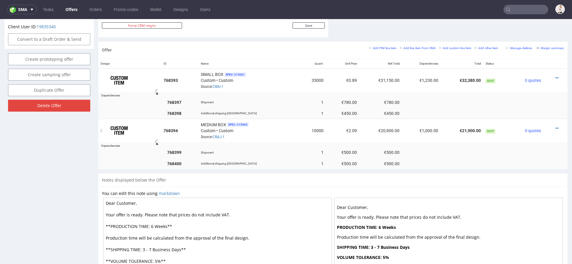
scroll to position [0, 0]
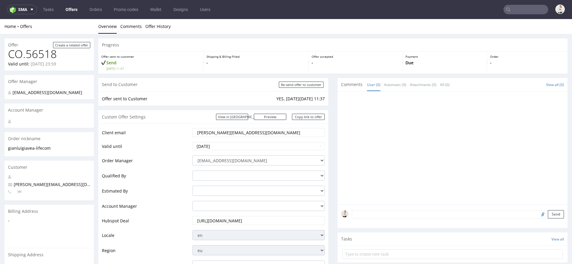
click at [70, 9] on link "Offers" at bounding box center [71, 10] width 19 height 10
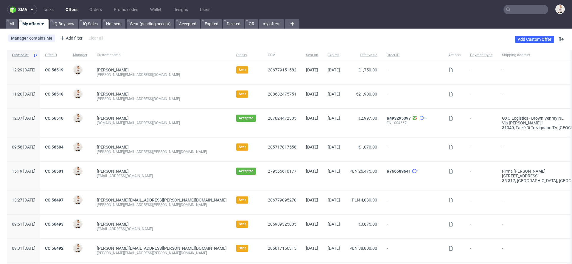
click at [34, 25] on link "My offers" at bounding box center [34, 24] width 30 height 10
click at [34, 27] on link "My offers" at bounding box center [34, 24] width 30 height 10
click at [72, 10] on link "Offers" at bounding box center [71, 10] width 19 height 10
click at [63, 93] on link "CO.56518" at bounding box center [54, 94] width 18 height 5
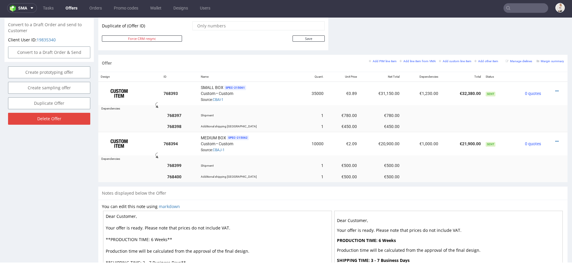
scroll to position [317, 0]
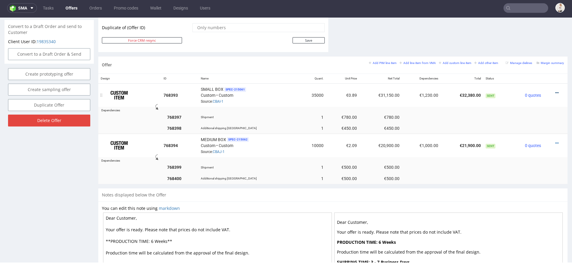
click at [555, 91] on icon at bounding box center [556, 93] width 3 height 4
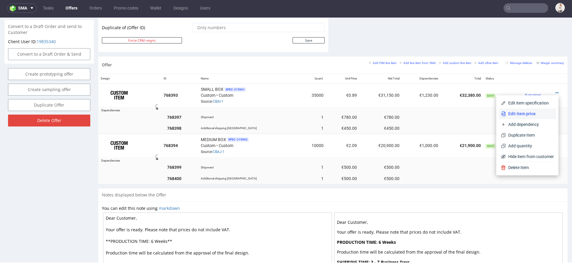
click at [521, 116] on span "Edit item price" at bounding box center [530, 114] width 48 height 6
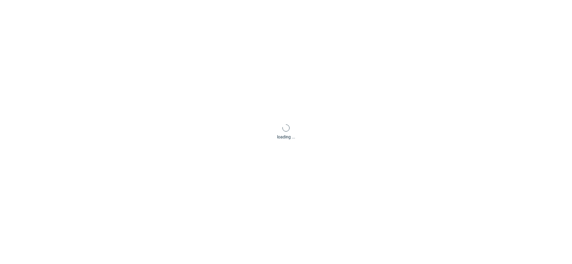
type input "0.89"
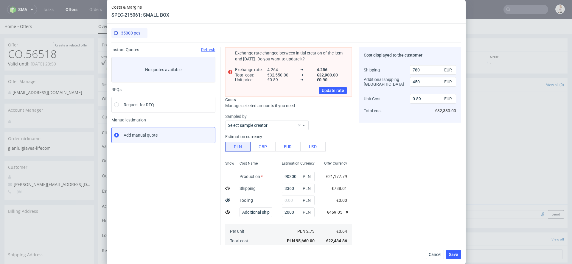
scroll to position [97, 0]
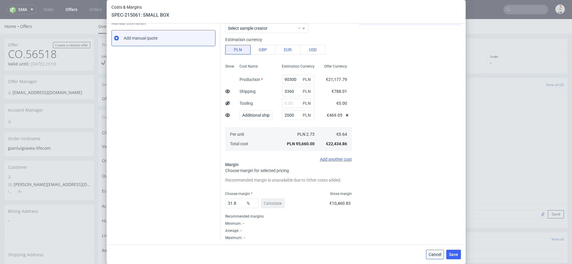
click at [436, 256] on span "Cancel" at bounding box center [435, 255] width 13 height 4
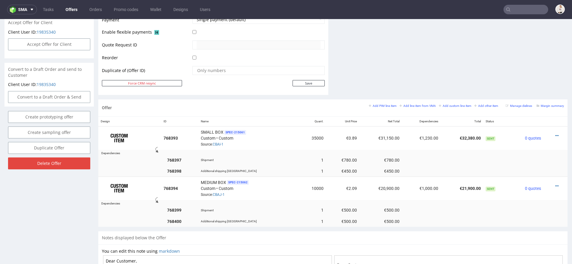
scroll to position [330, 0]
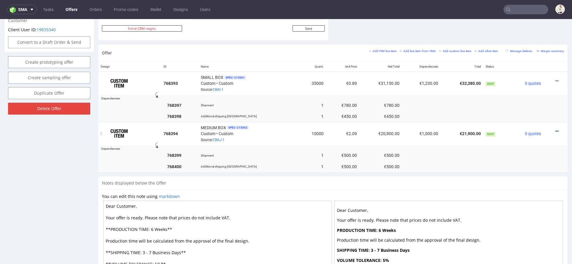
click at [555, 130] on icon at bounding box center [556, 131] width 3 height 4
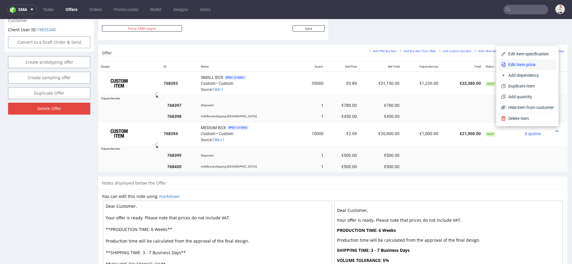
click at [531, 67] on span "Edit item price" at bounding box center [530, 65] width 48 height 6
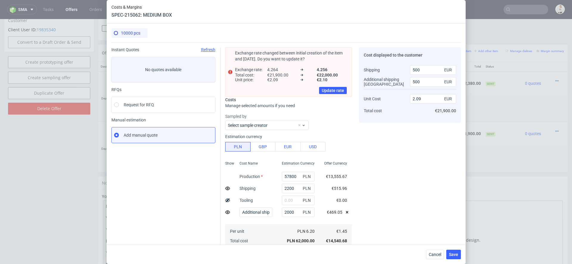
scroll to position [97, 0]
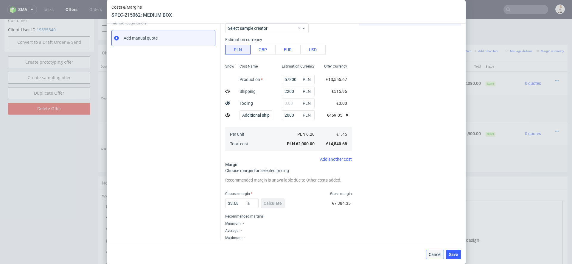
click at [440, 257] on button "Cancel" at bounding box center [435, 255] width 18 height 10
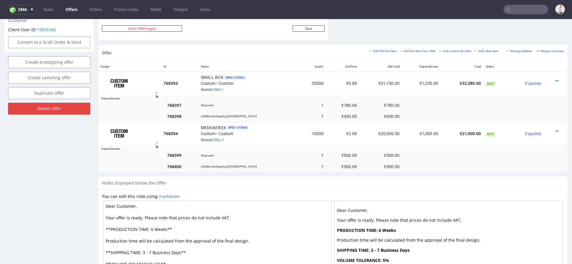
click at [71, 12] on link "Offers" at bounding box center [71, 10] width 19 height 10
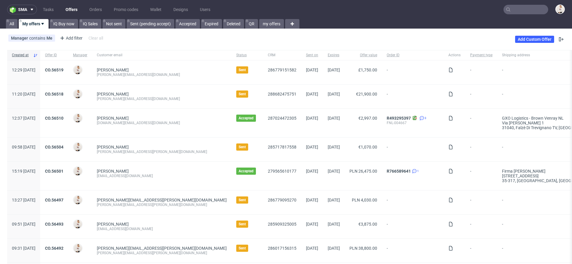
click at [516, 4] on nav "sma Tasks Offers Orders Promo codes Wallet Designs Users" at bounding box center [286, 9] width 572 height 19
click at [516, 11] on input "text" at bounding box center [525, 10] width 45 height 10
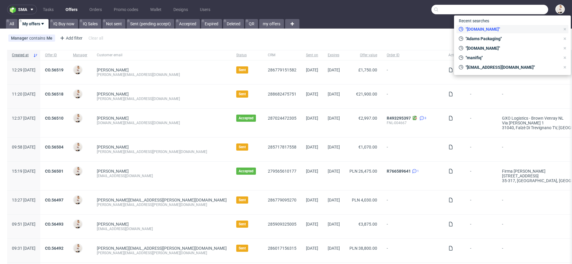
click at [509, 26] on span ""arsdigitalis.io"" at bounding box center [511, 29] width 97 height 6
type input "arsdigitalis.io"
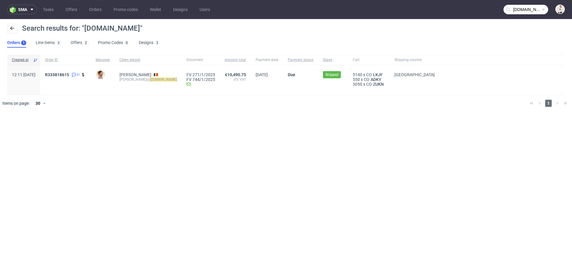
click at [77, 36] on div "Search results for: "arsdigitalis.io"" at bounding box center [286, 31] width 558 height 14
click at [77, 43] on link "Offers 2" at bounding box center [80, 43] width 18 height 10
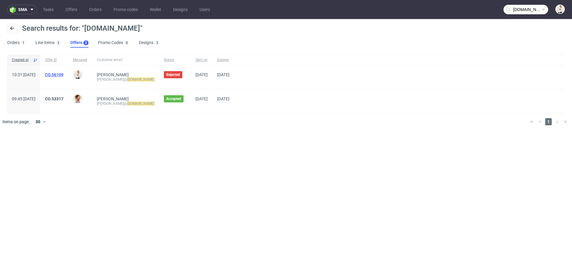
click at [63, 77] on link "CO.56109" at bounding box center [54, 74] width 18 height 5
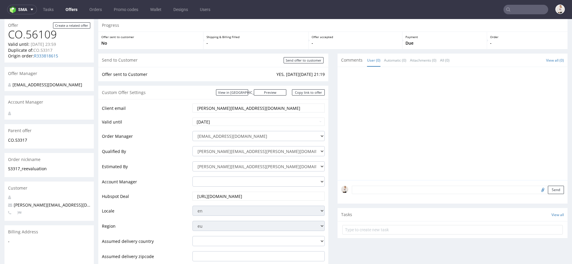
scroll to position [22, 0]
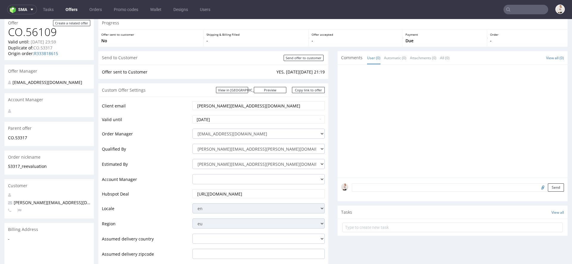
click at [271, 124] on td "2025-08-20" at bounding box center [258, 121] width 134 height 13
click at [268, 119] on input "2025-08-20" at bounding box center [258, 119] width 132 height 8
click at [252, 94] on td "23" at bounding box center [251, 92] width 9 height 9
type input "2025-08-23"
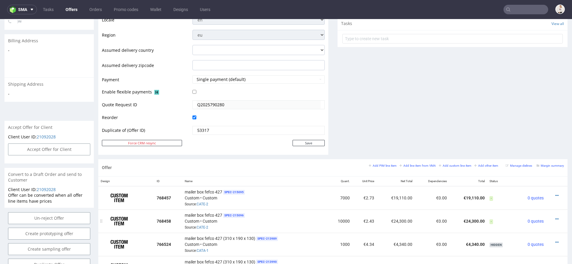
scroll to position [275, 0]
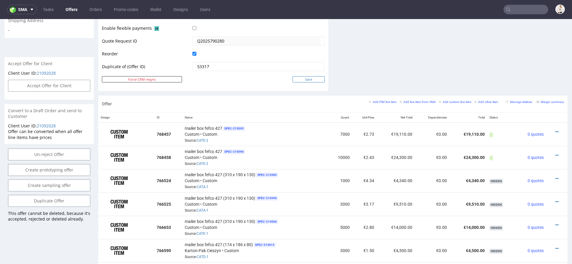
click at [312, 76] on input "Save" at bounding box center [309, 79] width 32 height 6
type input "In progress..."
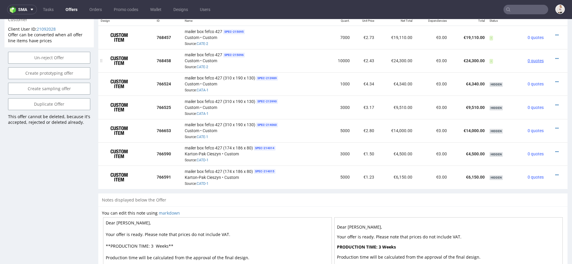
scroll to position [339, 0]
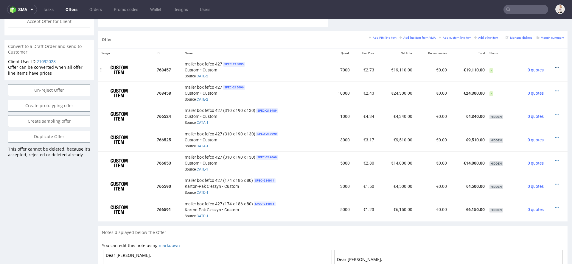
click at [555, 66] on icon at bounding box center [556, 68] width 3 height 4
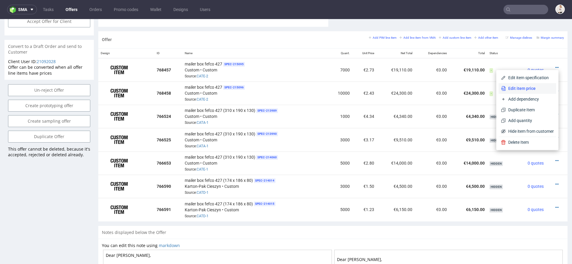
click at [531, 88] on span "Edit item price" at bounding box center [530, 88] width 48 height 6
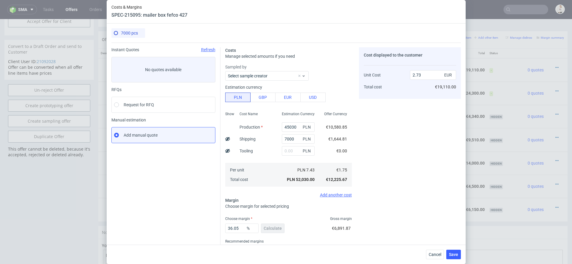
scroll to position [25, 0]
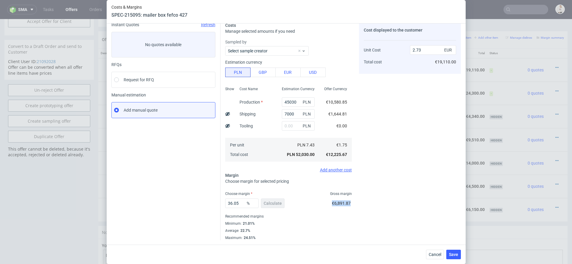
drag, startPoint x: 352, startPoint y: 206, endPoint x: 330, endPoint y: 205, distance: 21.8
click at [330, 205] on div "Costs Manage selected amounts if you need Sampled by Select sample creator Esti…" at bounding box center [340, 129] width 240 height 223
copy span "€6,891.87"
click at [434, 253] on span "Cancel" at bounding box center [435, 255] width 13 height 4
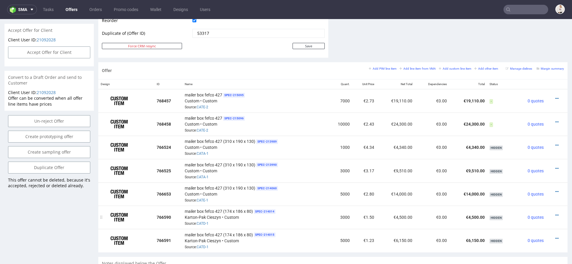
scroll to position [298, 0]
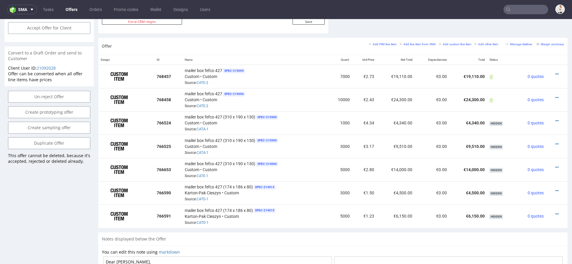
scroll to position [362, 0]
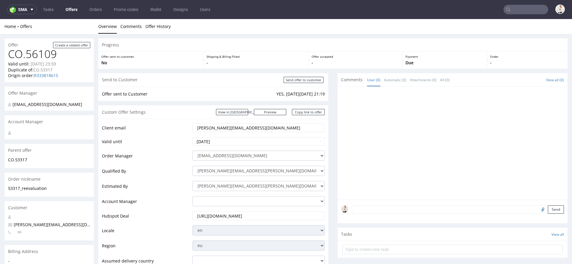
click at [64, 11] on link "Offers" at bounding box center [71, 10] width 19 height 10
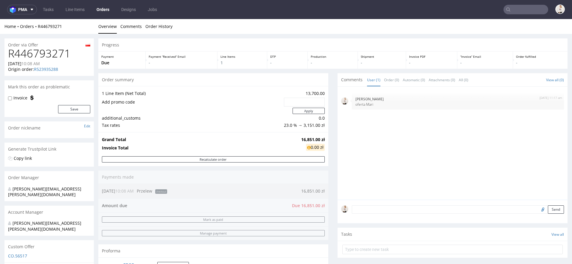
click at [43, 55] on h1 "R446793271" at bounding box center [49, 54] width 82 height 12
copy h1 "R446793271"
click at [303, 136] on td "16,851.00 zł" at bounding box center [312, 139] width 25 height 7
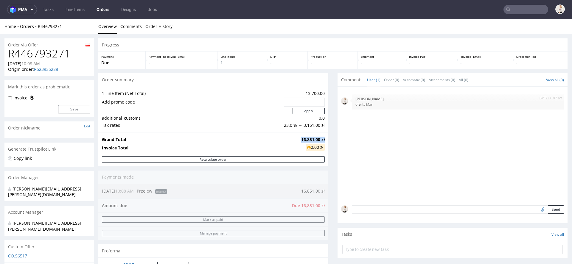
click at [303, 136] on td "16,851.00 zł" at bounding box center [312, 139] width 25 height 7
copy strong "16,851.00 zł"
